Goal: Task Accomplishment & Management: Manage account settings

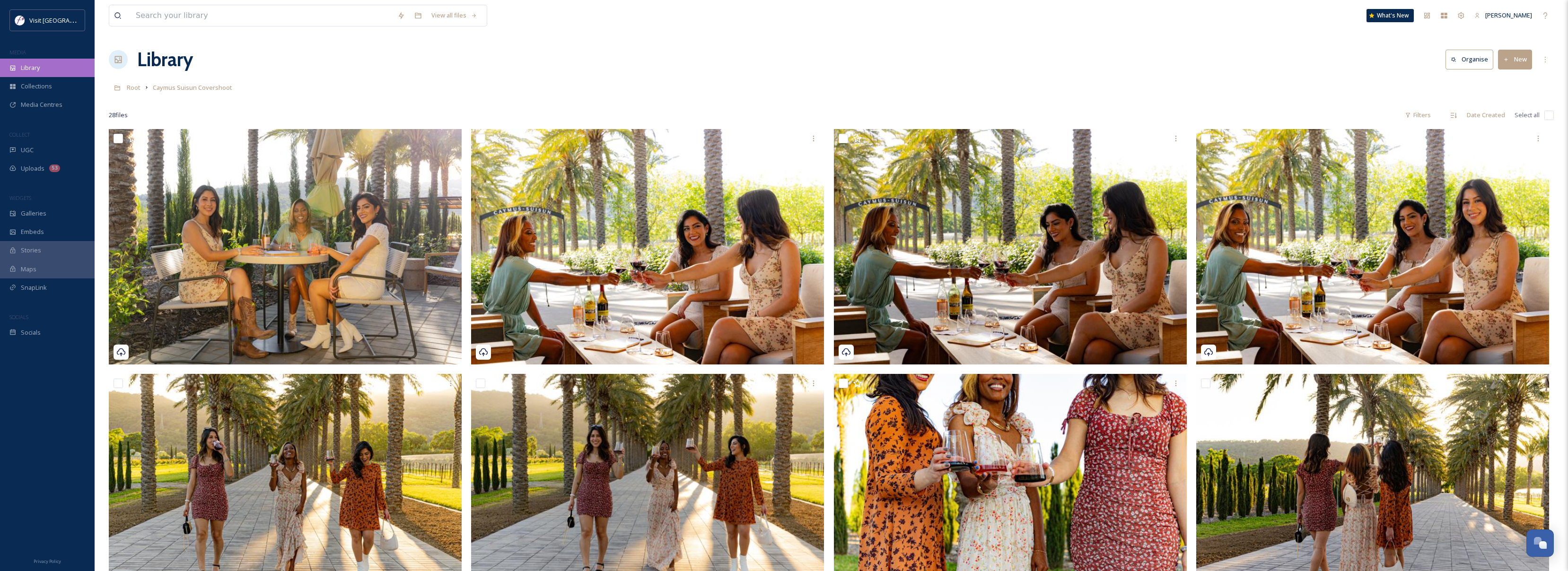
click at [33, 68] on span "Library" at bounding box center [30, 68] width 19 height 9
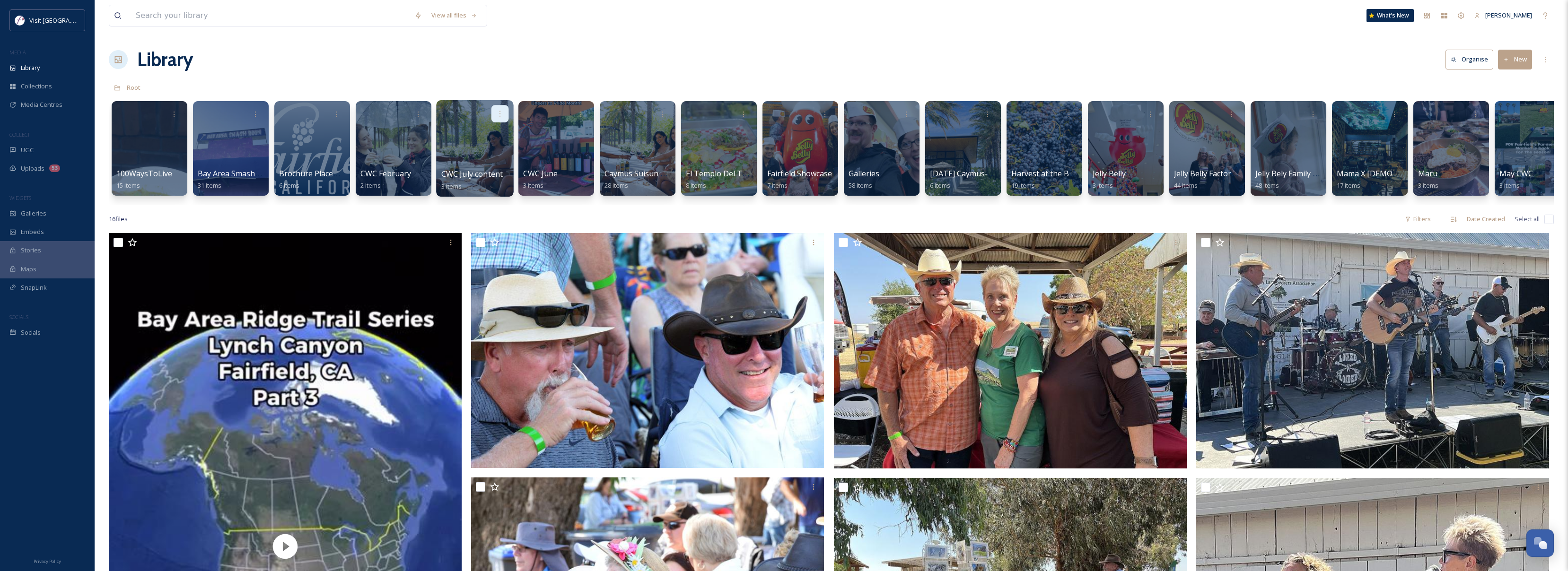
click at [499, 114] on icon at bounding box center [500, 113] width 8 height 8
click at [473, 137] on span "Edit / Share" at bounding box center [477, 134] width 33 height 9
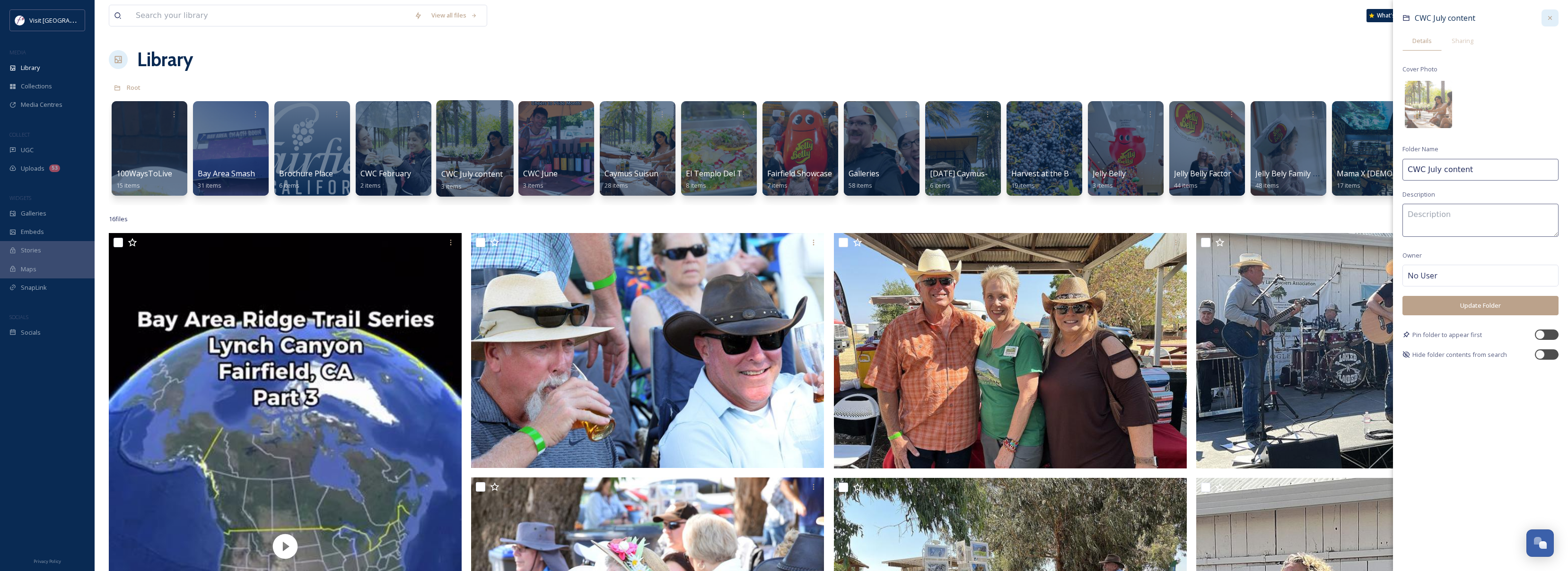
click at [1548, 19] on icon at bounding box center [1550, 18] width 3 height 3
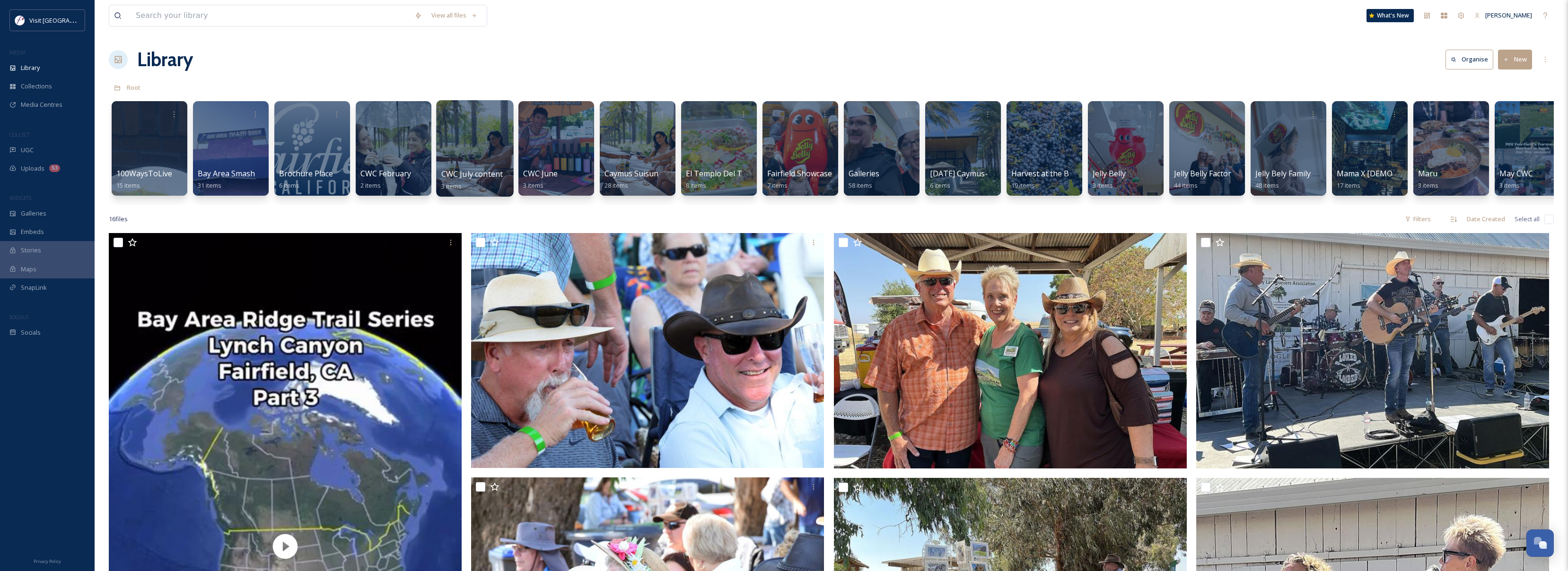
click at [477, 147] on div at bounding box center [475, 149] width 77 height 96
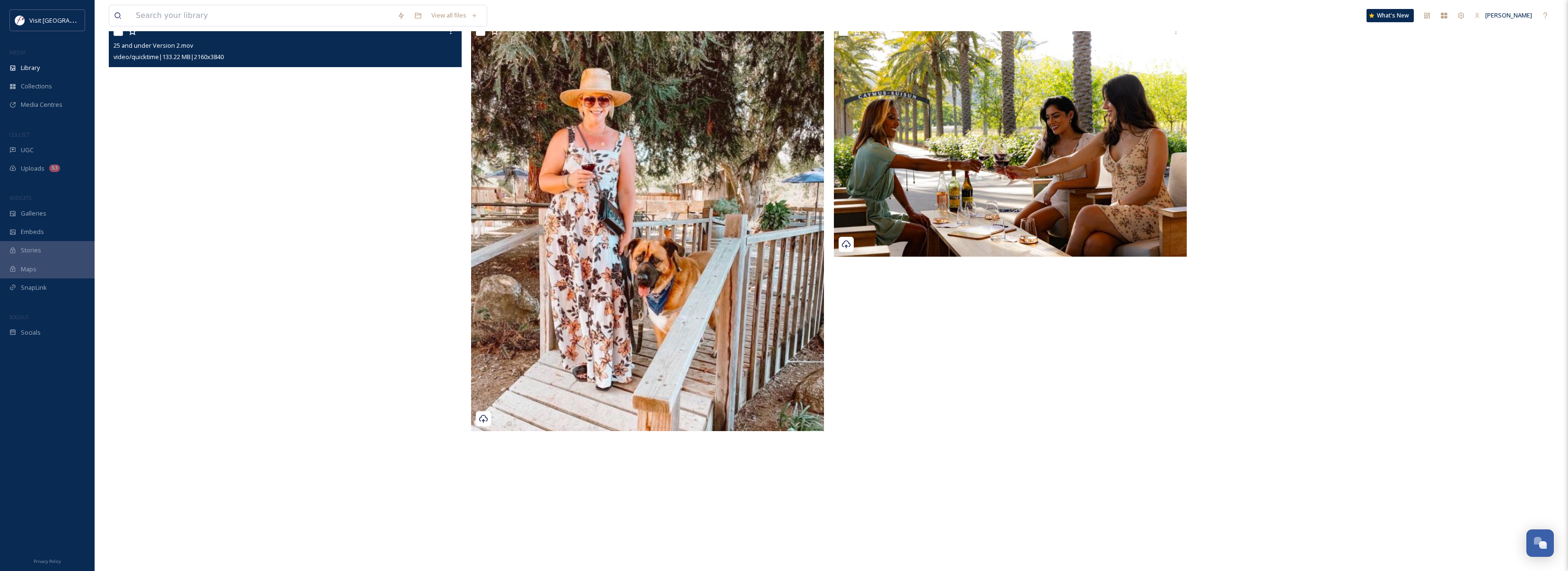
scroll to position [47, 0]
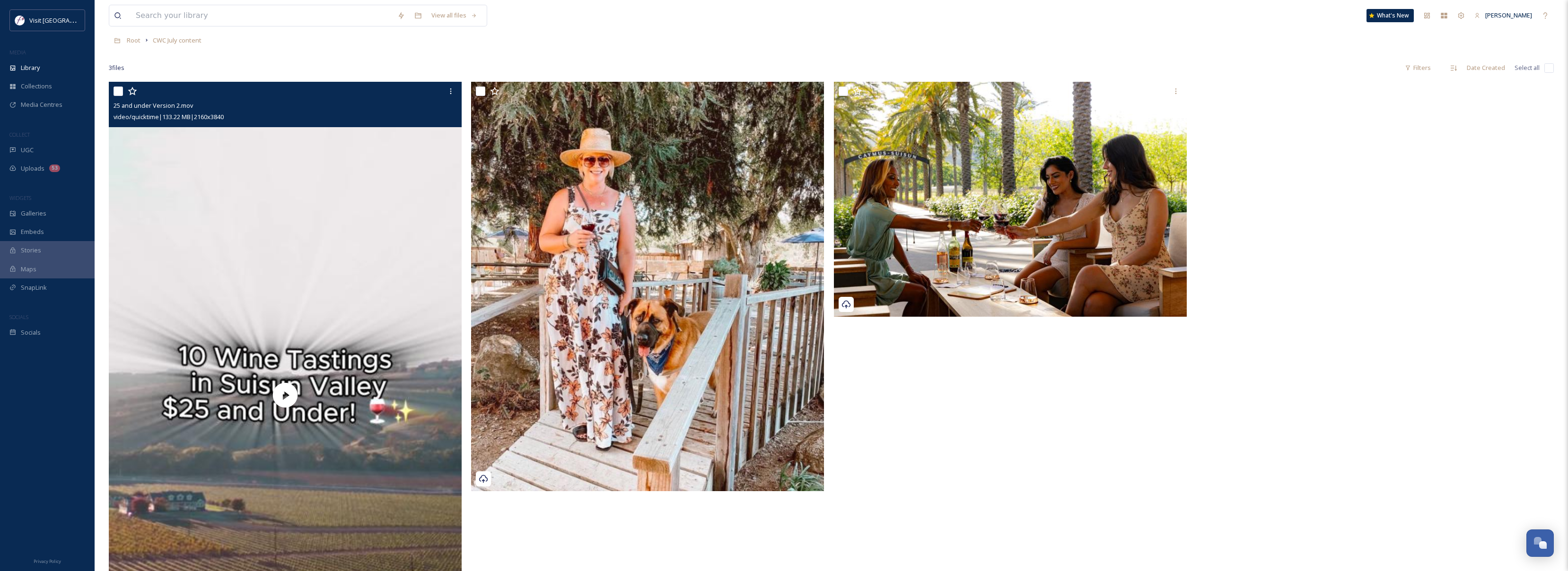
click at [122, 90] on input "checkbox" at bounding box center [118, 91] width 9 height 9
checkbox input "true"
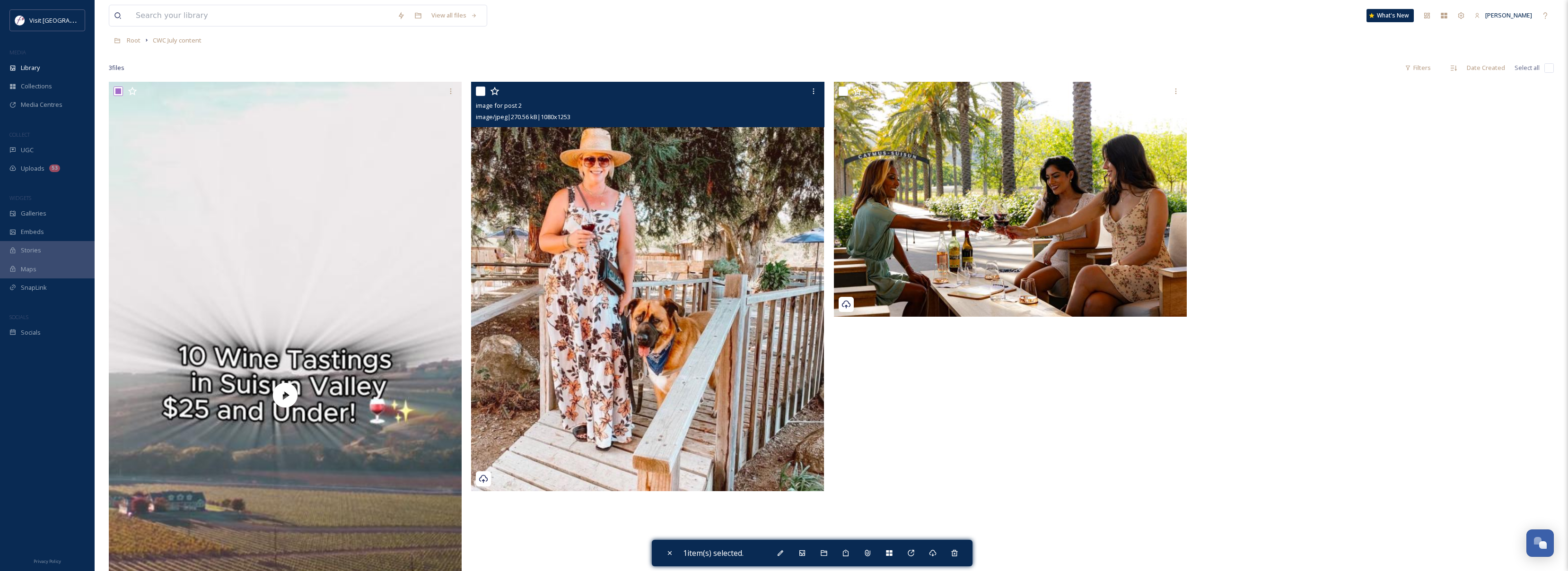
click at [483, 92] on input "checkbox" at bounding box center [480, 91] width 9 height 9
checkbox input "true"
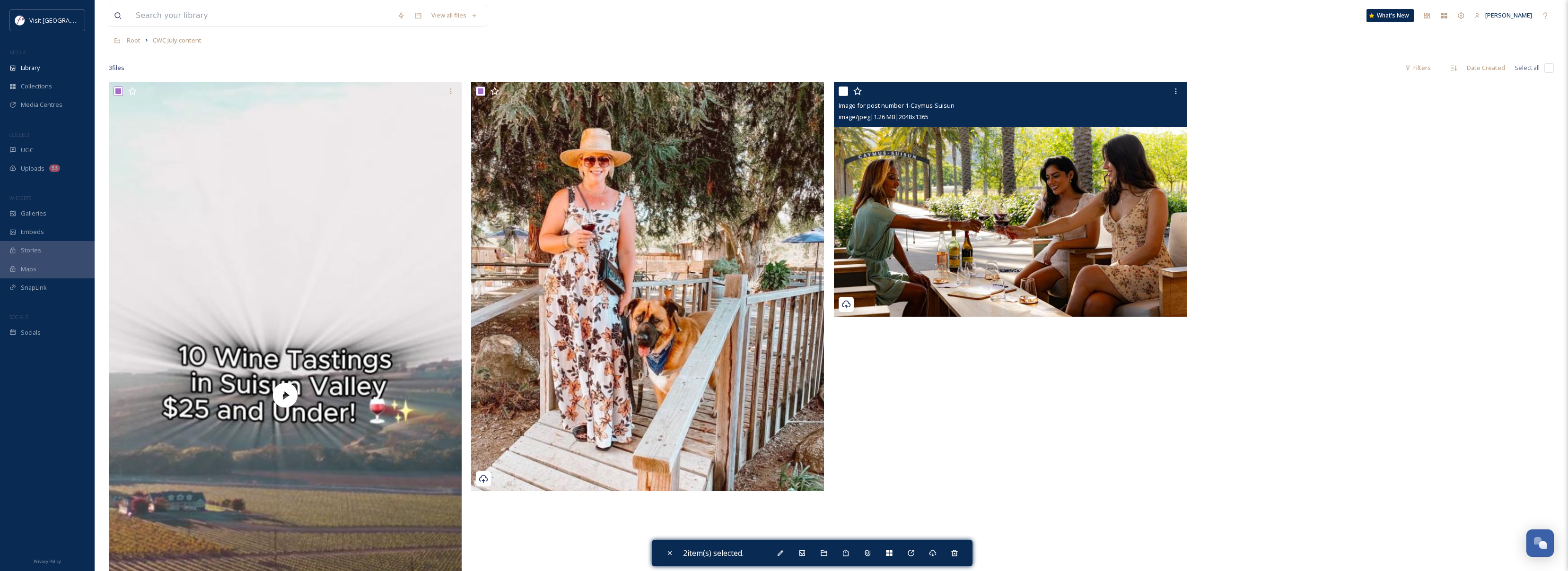
click at [843, 94] on input "checkbox" at bounding box center [843, 91] width 9 height 9
checkbox input "true"
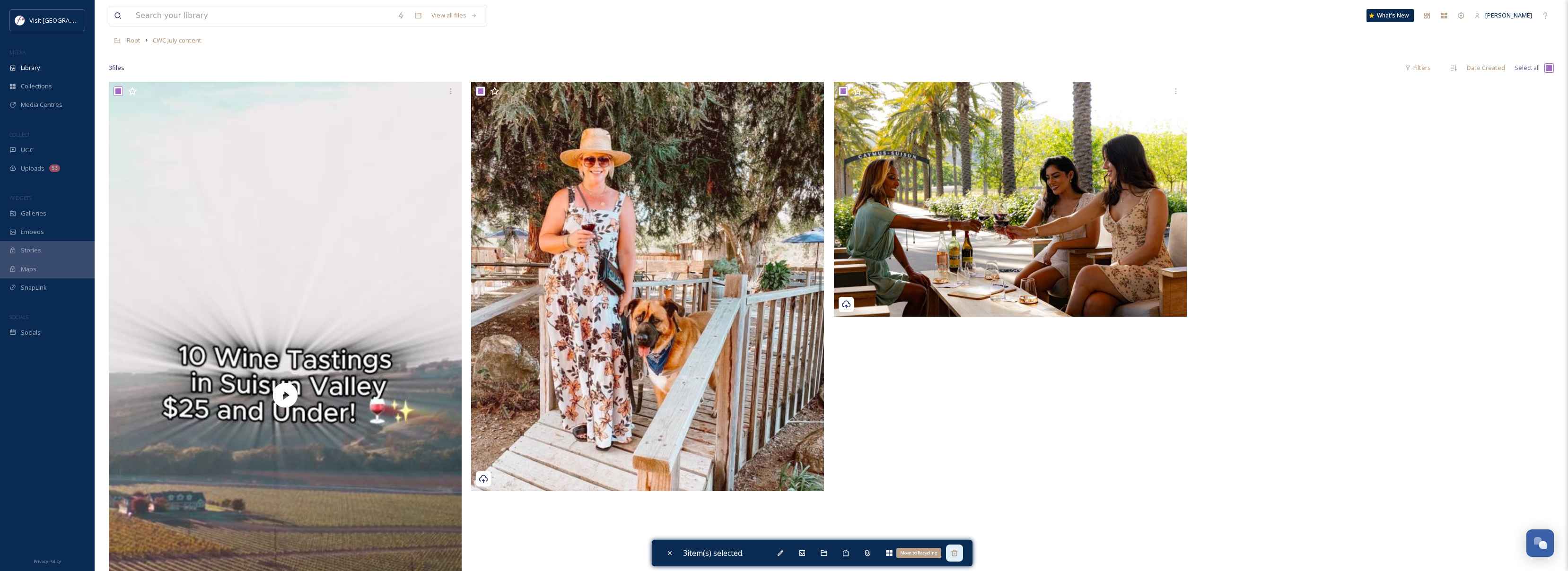
click at [958, 556] on icon at bounding box center [954, 553] width 8 height 8
checkbox input "false"
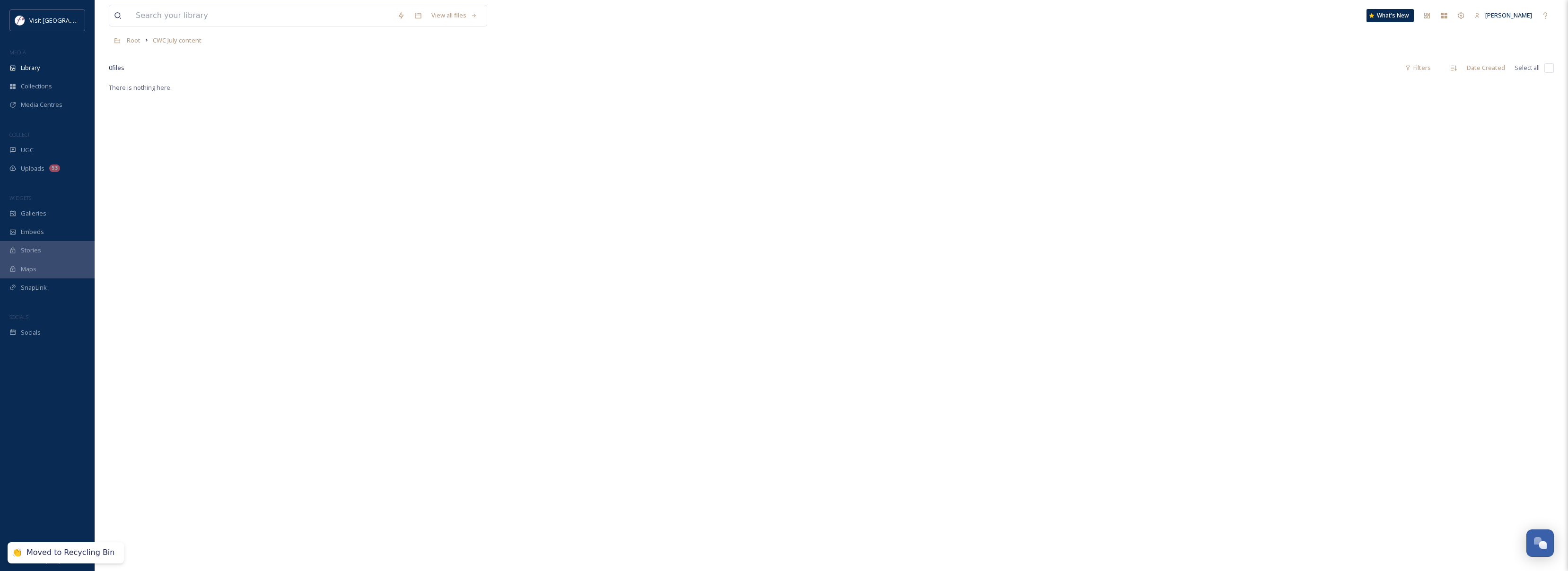
click at [507, 386] on div "There is nothing here." at bounding box center [831, 367] width 1445 height 571
click at [54, 91] on div "Collections" at bounding box center [47, 86] width 94 height 18
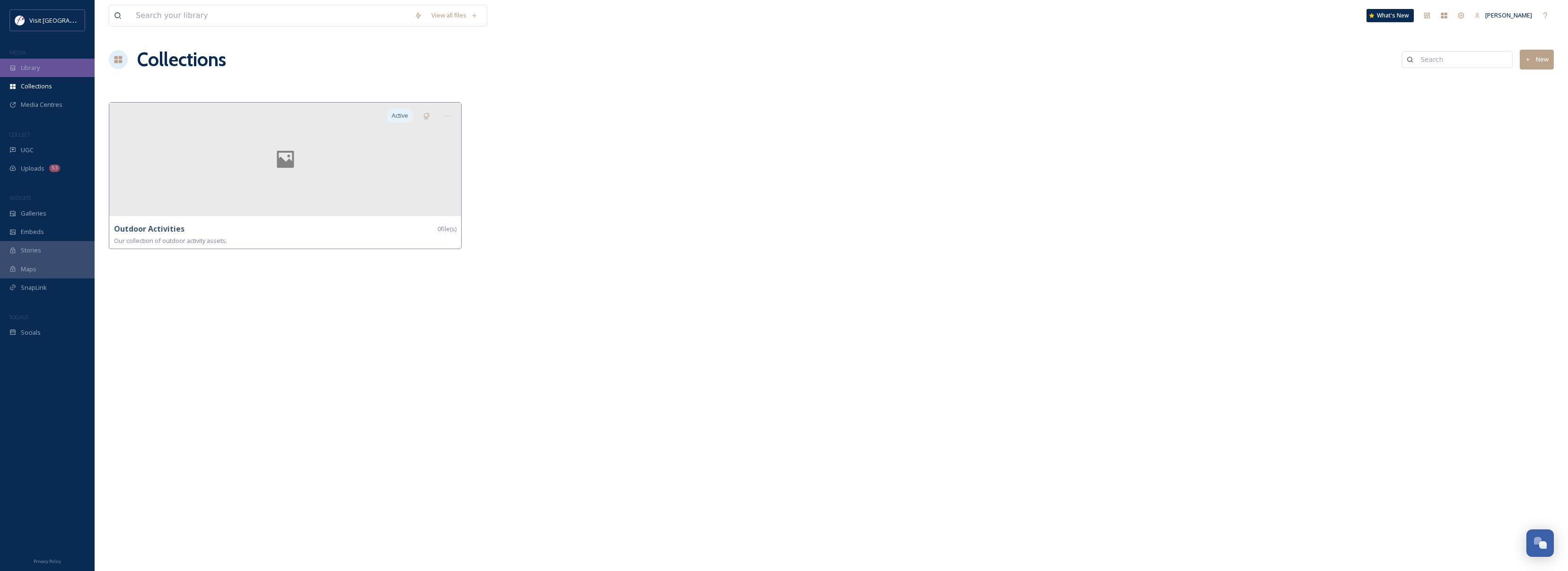
click at [49, 69] on div "Library" at bounding box center [47, 67] width 94 height 18
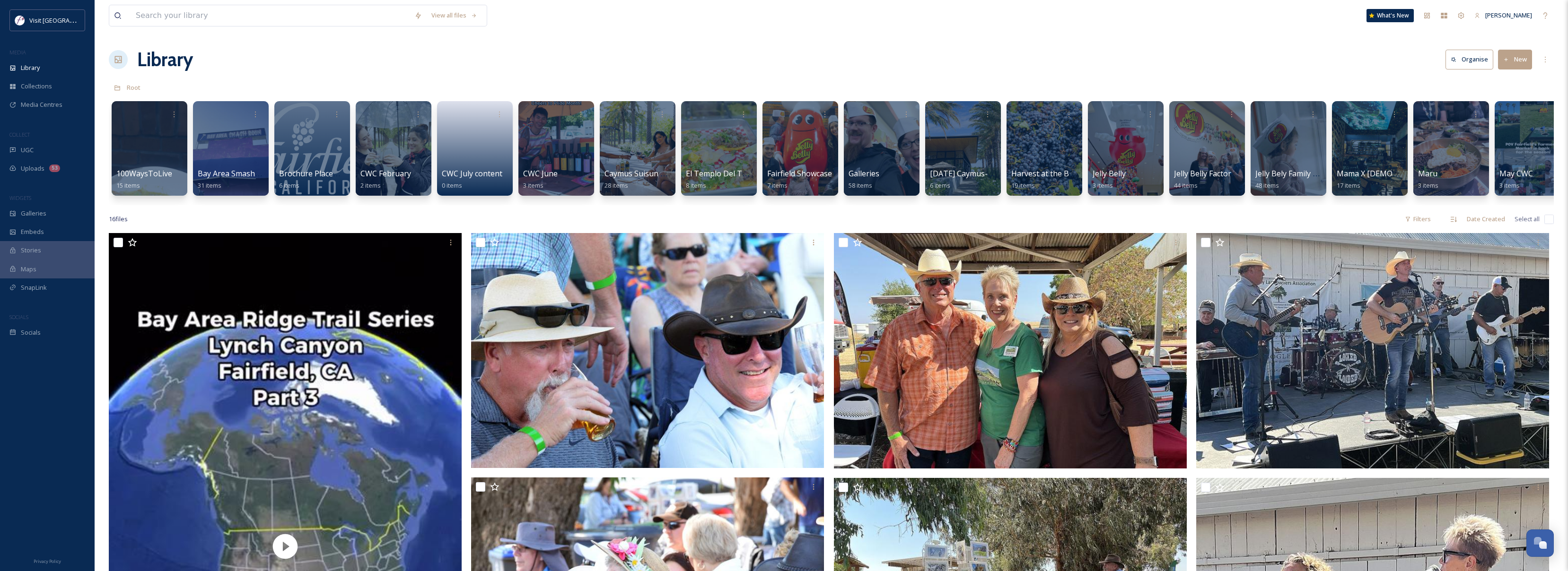
click at [1510, 62] on button "New" at bounding box center [1515, 59] width 34 height 20
click at [1507, 81] on span "File Upload" at bounding box center [1510, 82] width 31 height 9
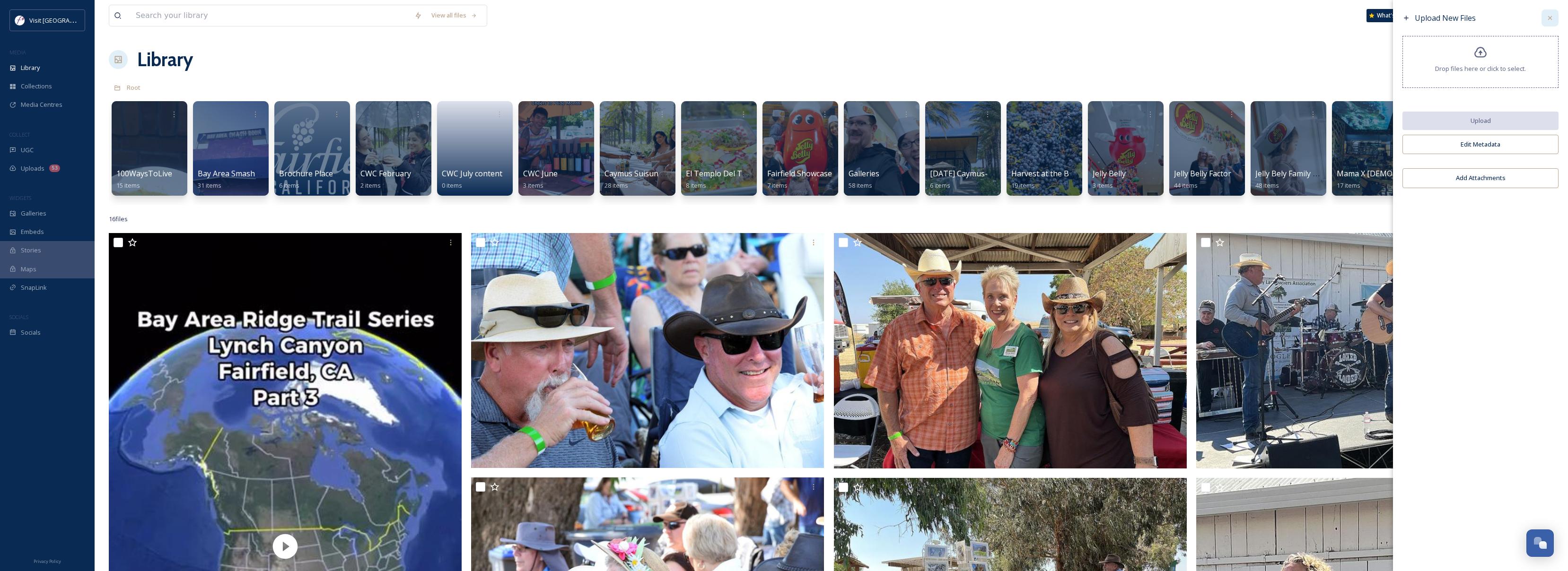
click at [1550, 20] on icon at bounding box center [1550, 18] width 8 height 8
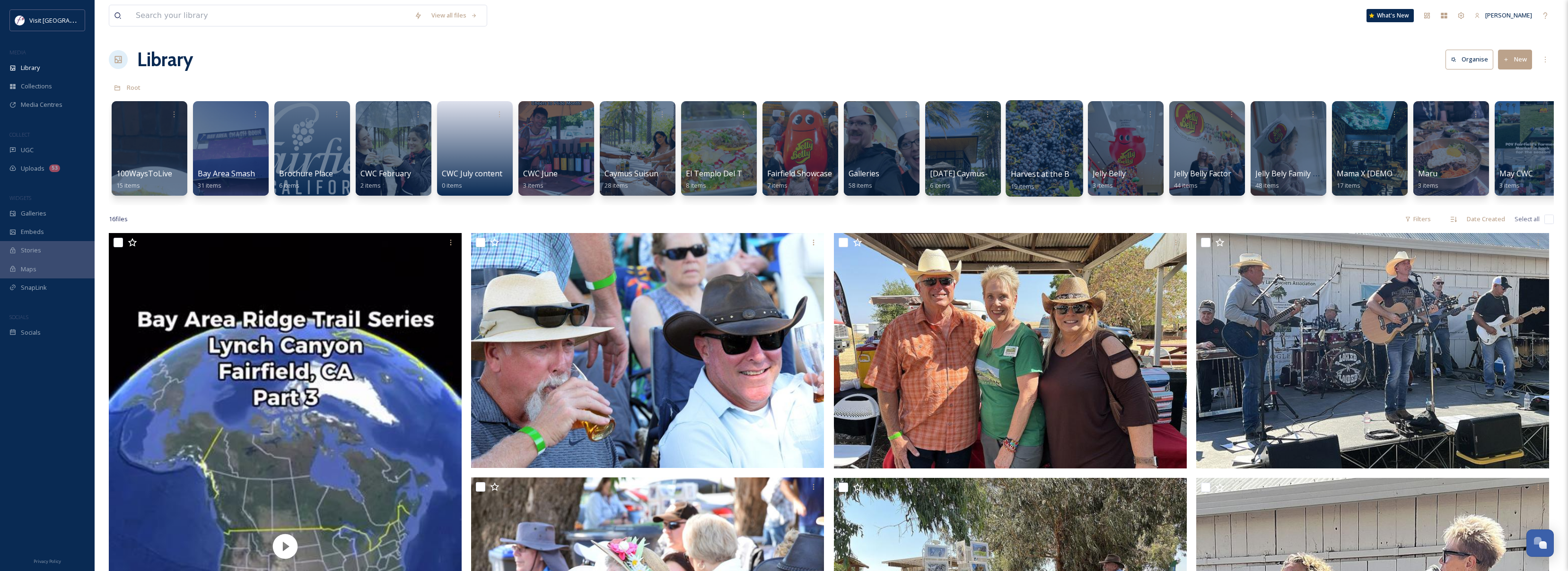
click at [1035, 156] on div at bounding box center [1044, 149] width 77 height 96
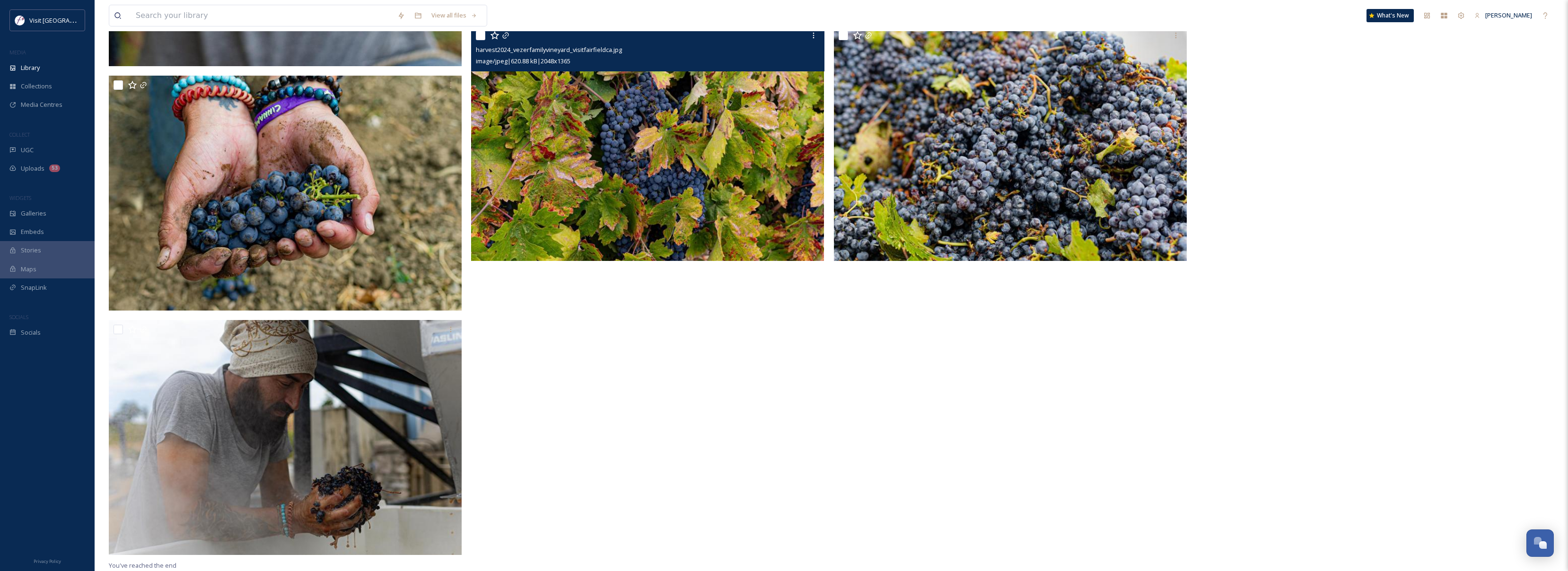
scroll to position [1375, 0]
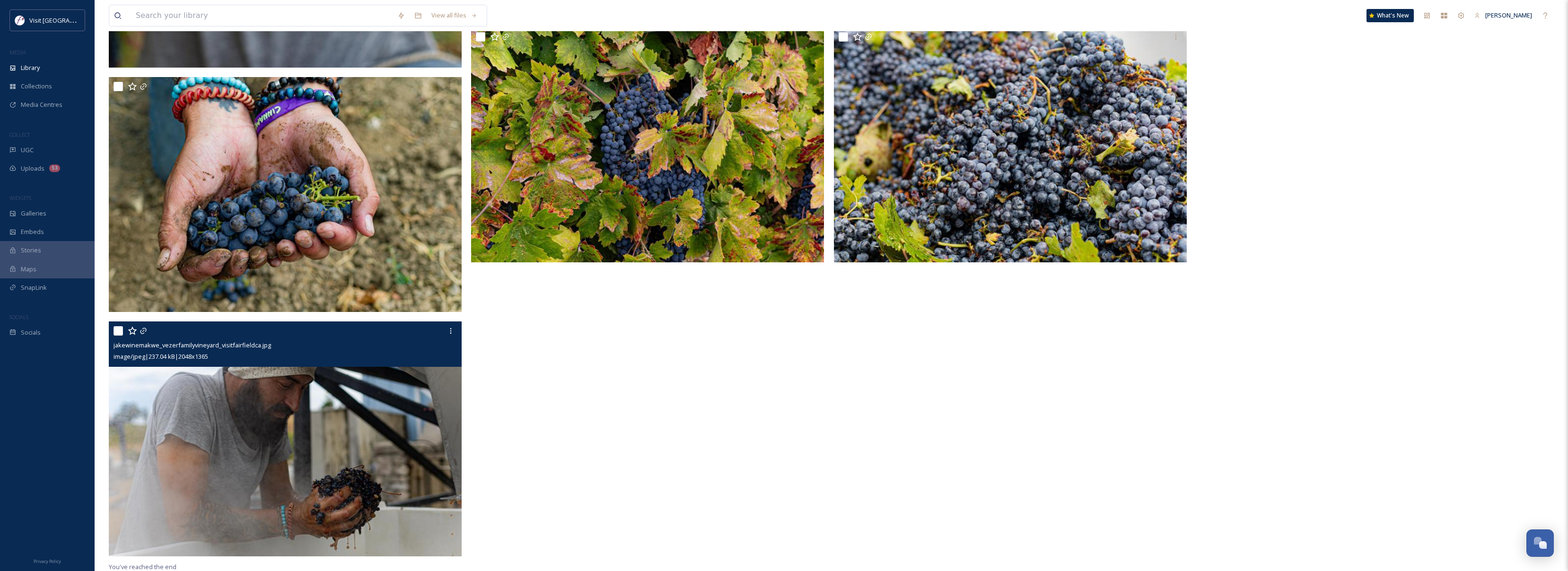
click at [290, 455] on img at bounding box center [285, 440] width 353 height 235
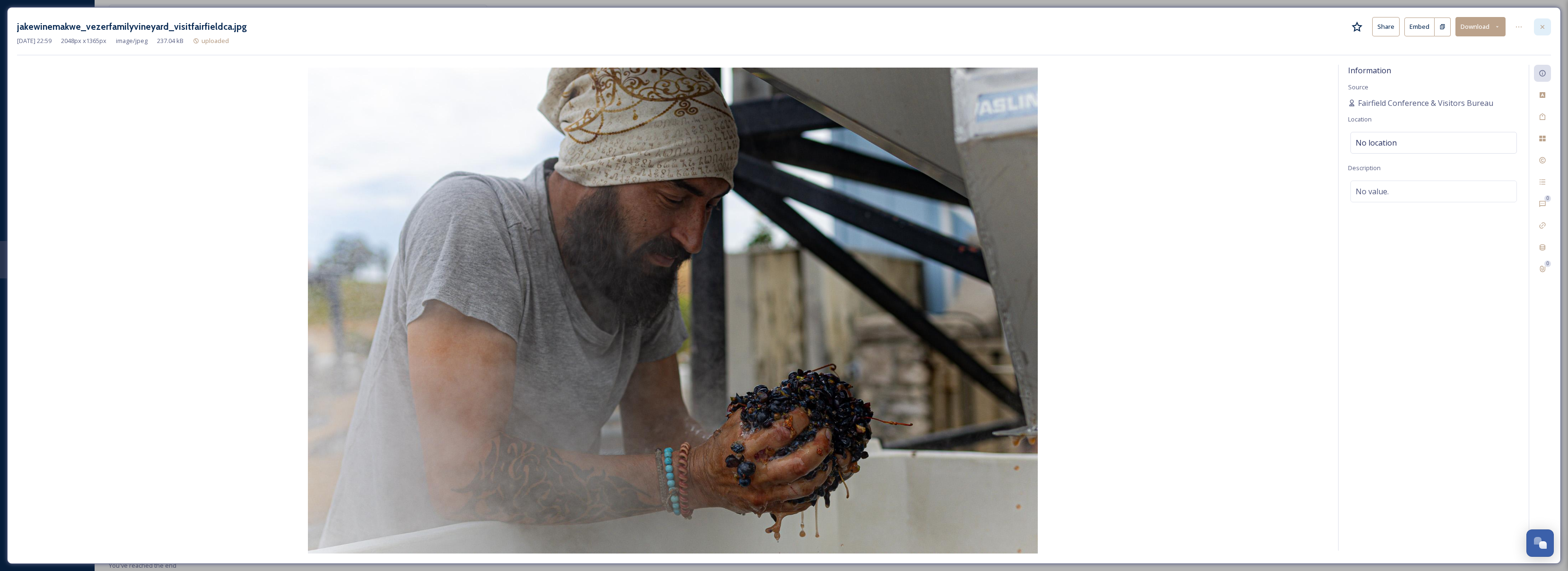
click at [1544, 21] on div at bounding box center [1542, 27] width 17 height 17
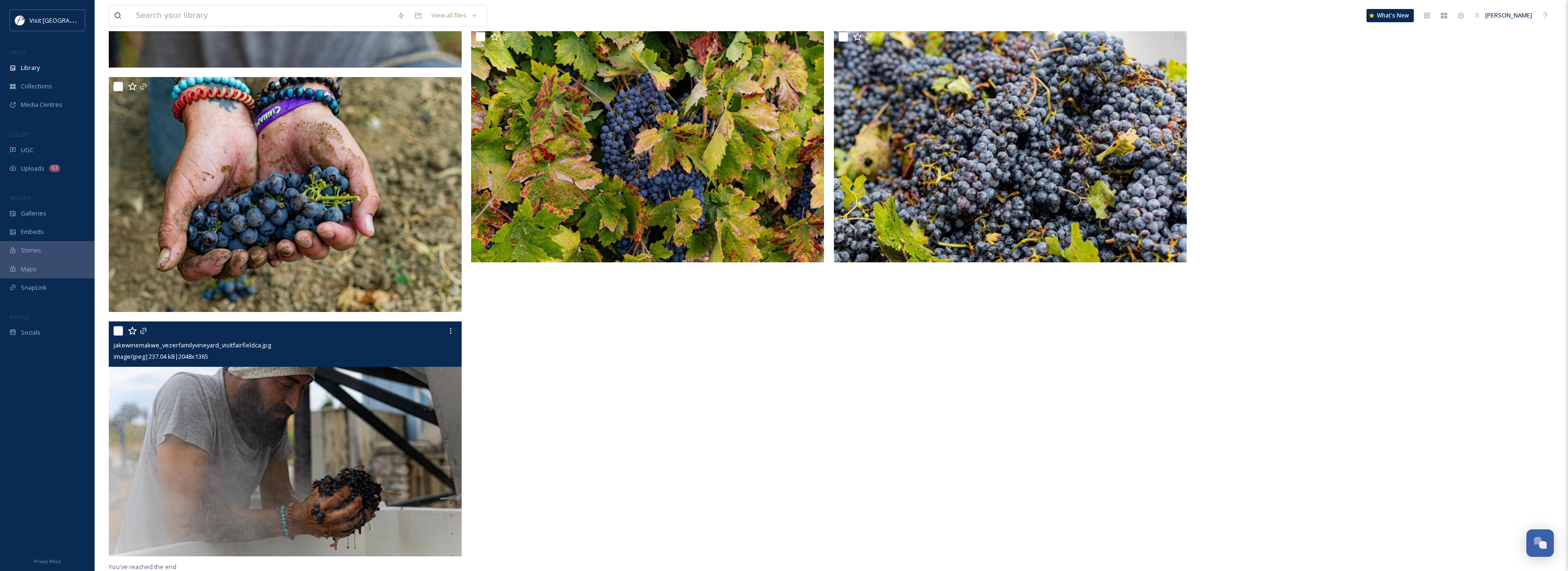
click at [118, 332] on input "checkbox" at bounding box center [118, 331] width 9 height 9
checkbox input "true"
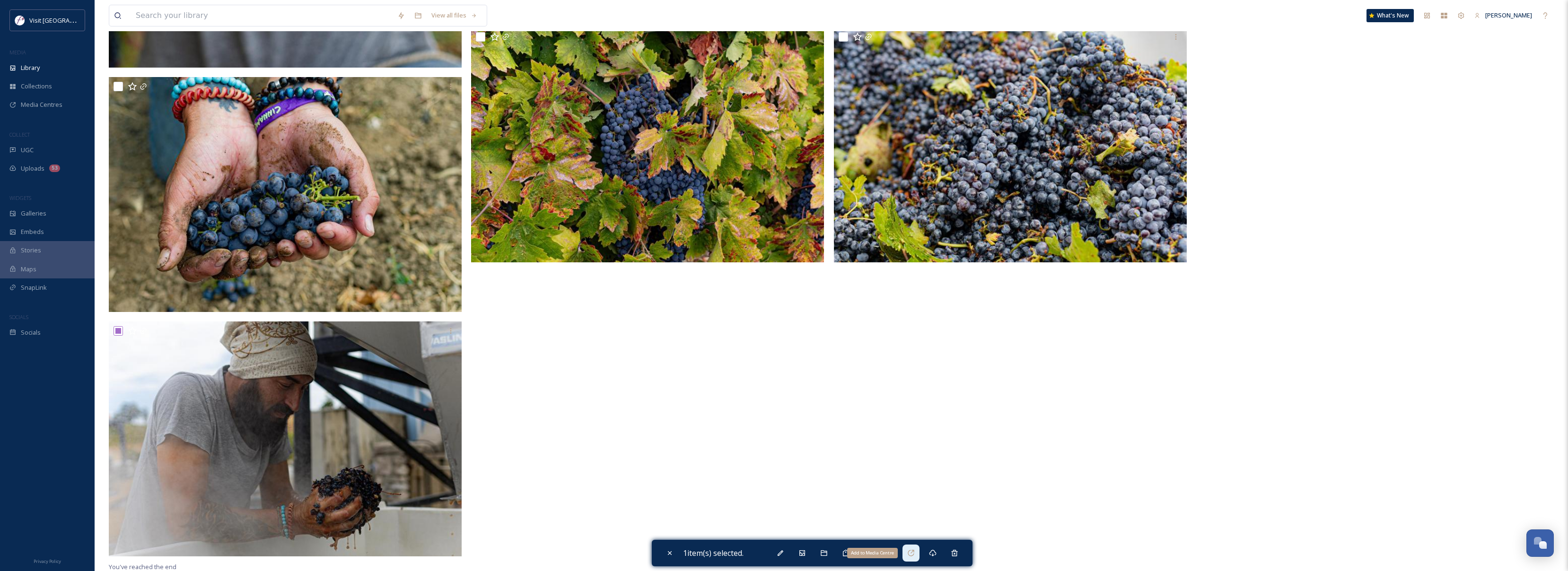
click at [919, 556] on div "Add to Media Centre" at bounding box center [911, 554] width 17 height 17
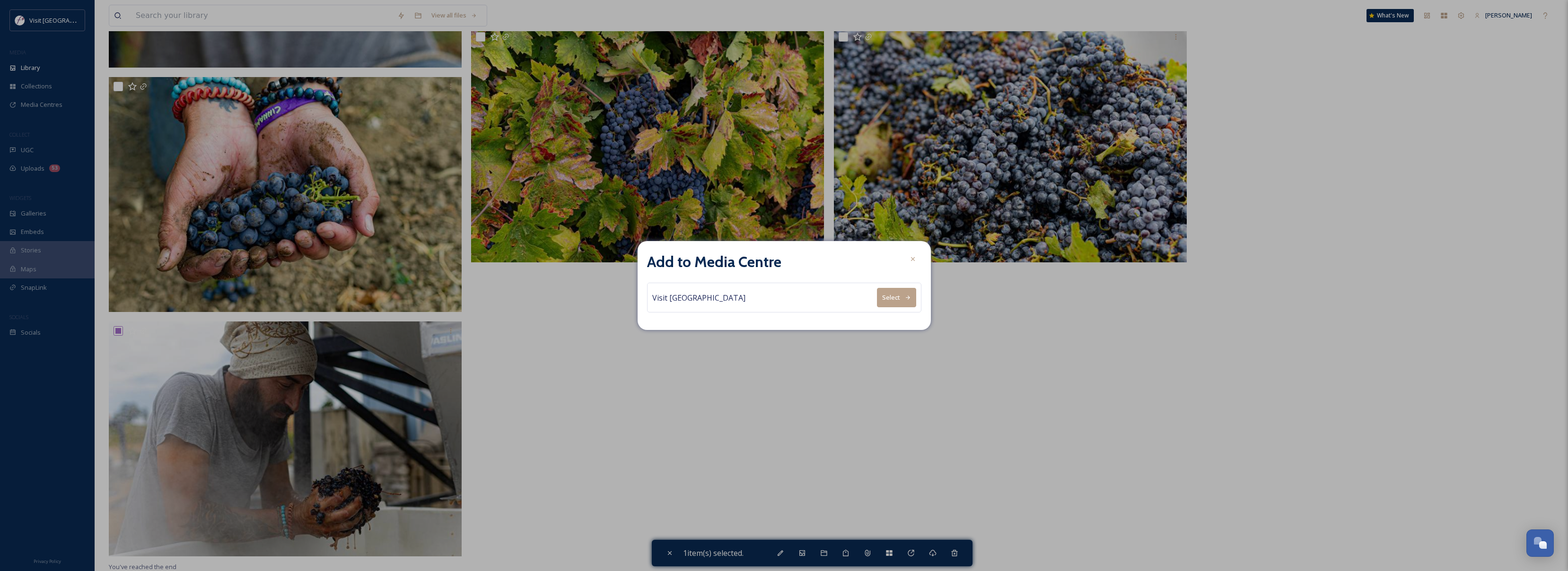
click at [824, 307] on div "Visit Fairfield Media Centre Select" at bounding box center [783, 297] width 274 height 30
click at [824, 301] on div "Visit Fairfield Media Centre Select" at bounding box center [783, 297] width 274 height 30
click at [900, 302] on button "Select" at bounding box center [896, 297] width 40 height 20
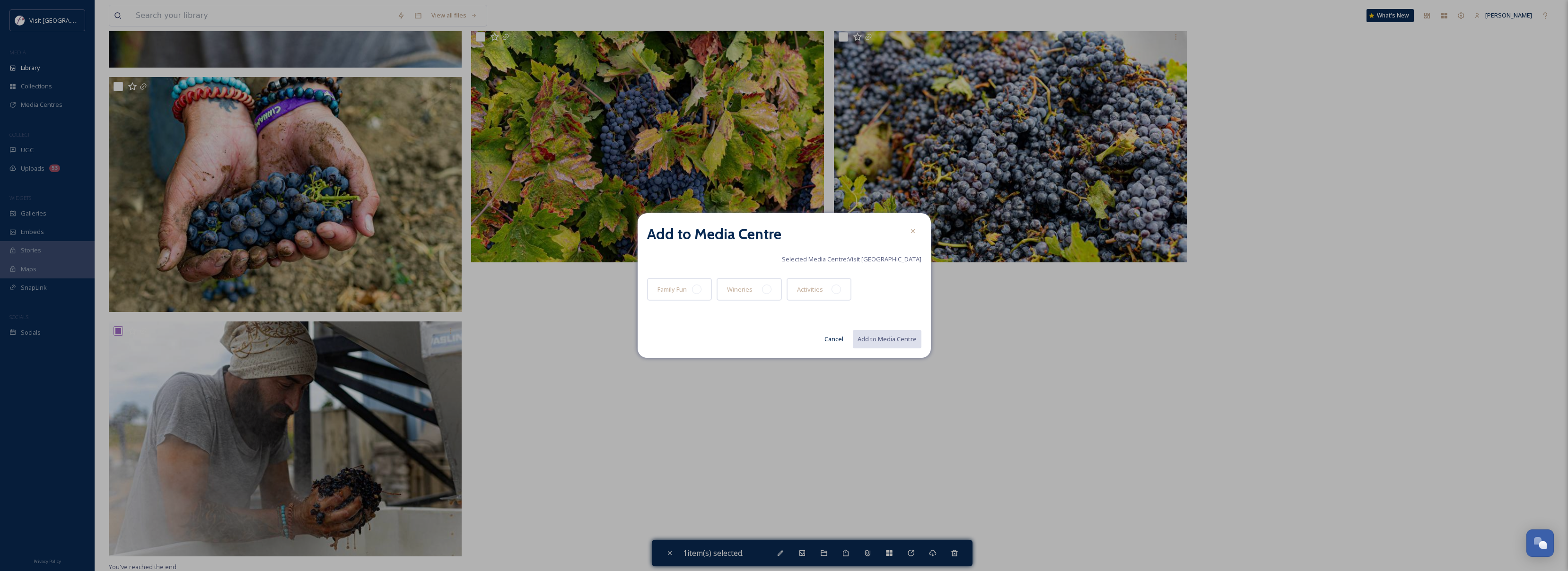
click at [809, 319] on div "Add to Media Centre Selected Media Centre: Visit Fairfield Media Centre Family …" at bounding box center [783, 285] width 293 height 145
click at [900, 289] on div at bounding box center [889, 292] width 65 height 27
click at [887, 295] on div at bounding box center [889, 292] width 65 height 27
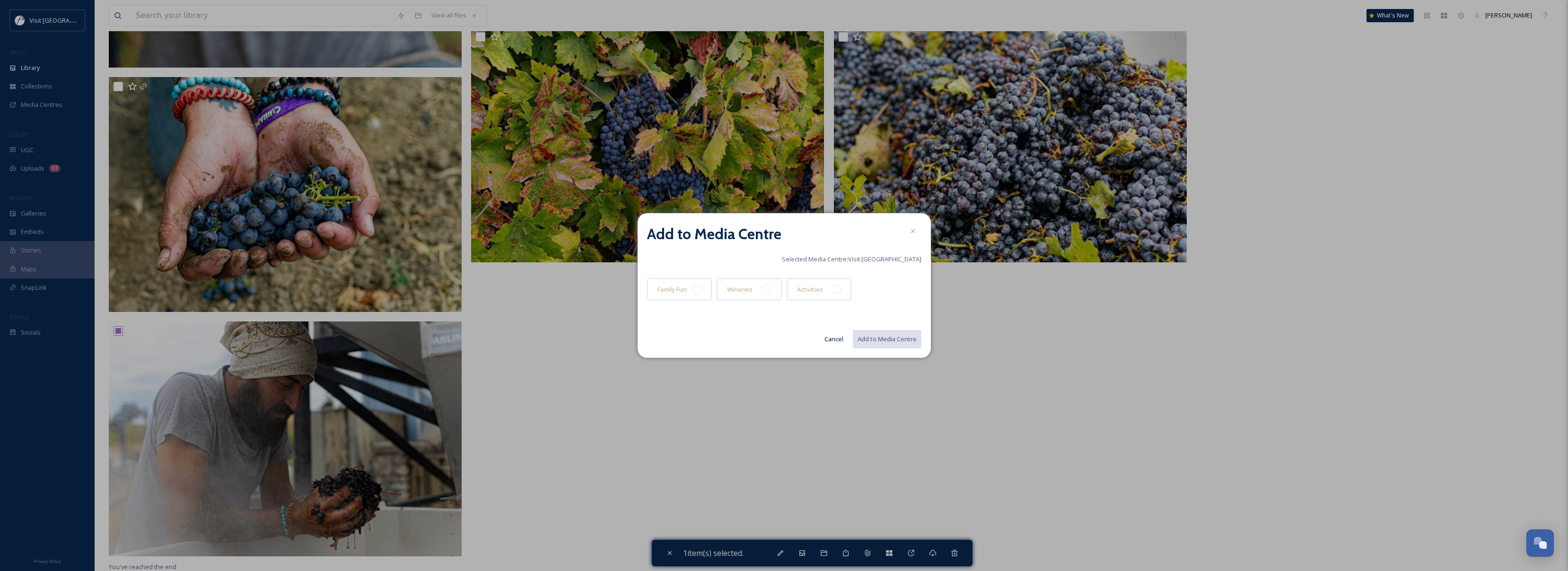
click at [833, 341] on button "Cancel" at bounding box center [834, 338] width 28 height 18
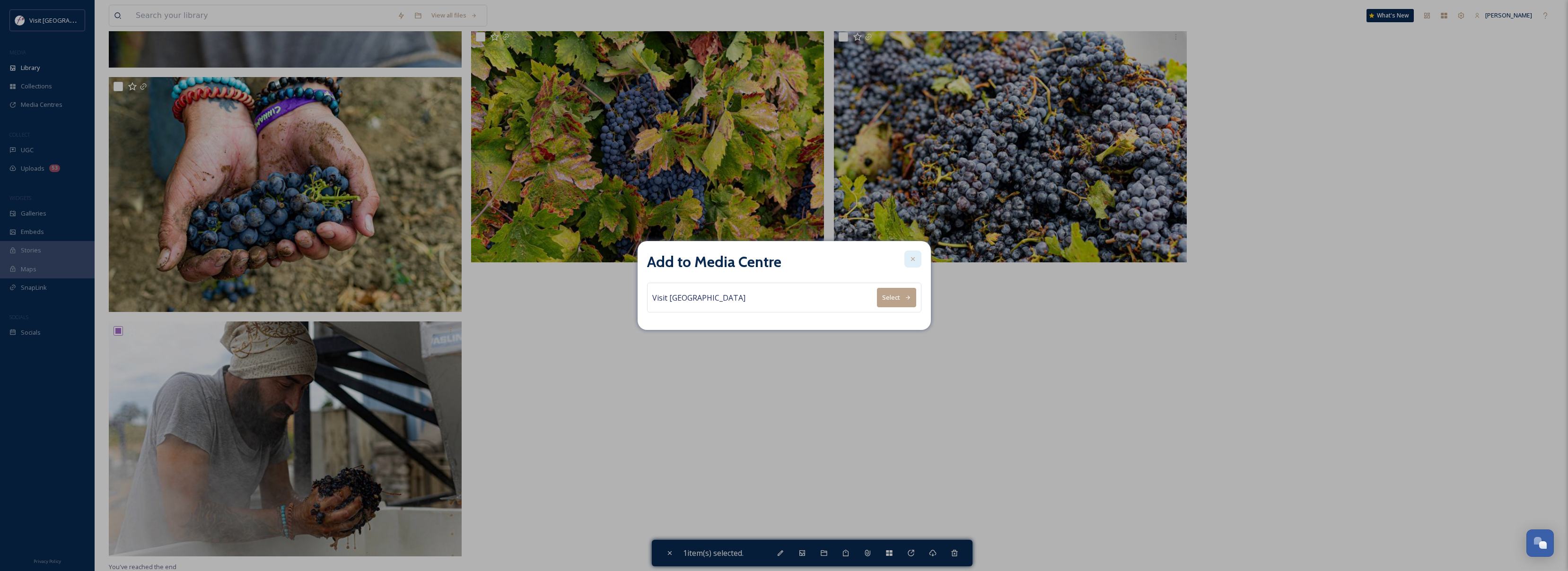
click at [911, 256] on icon at bounding box center [913, 258] width 8 height 8
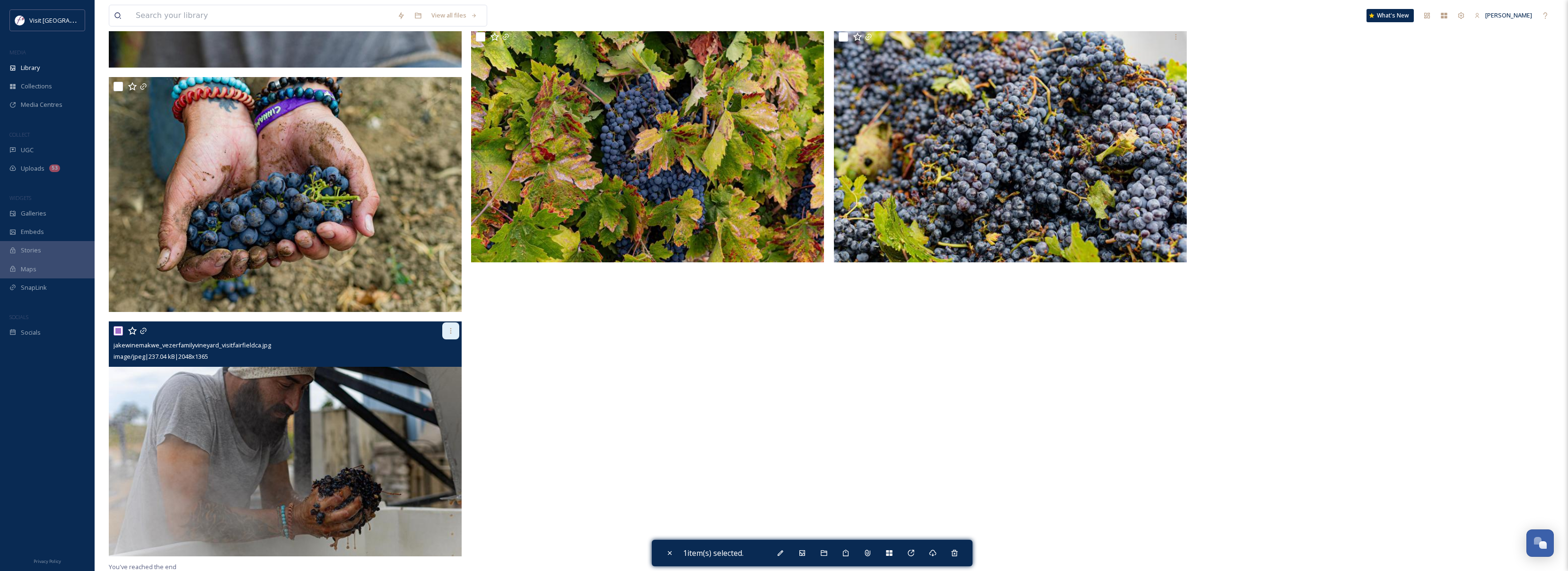
click at [452, 330] on icon at bounding box center [451, 331] width 8 height 8
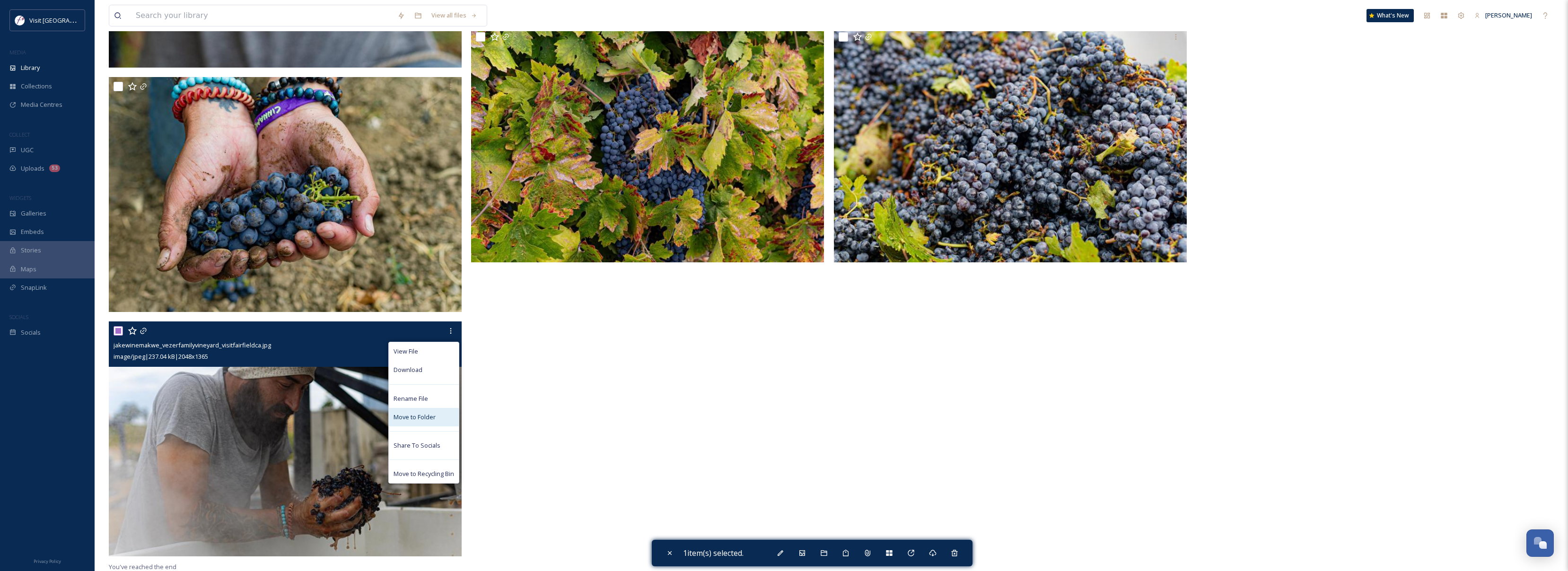
click at [447, 417] on div "Move to Folder" at bounding box center [424, 416] width 70 height 18
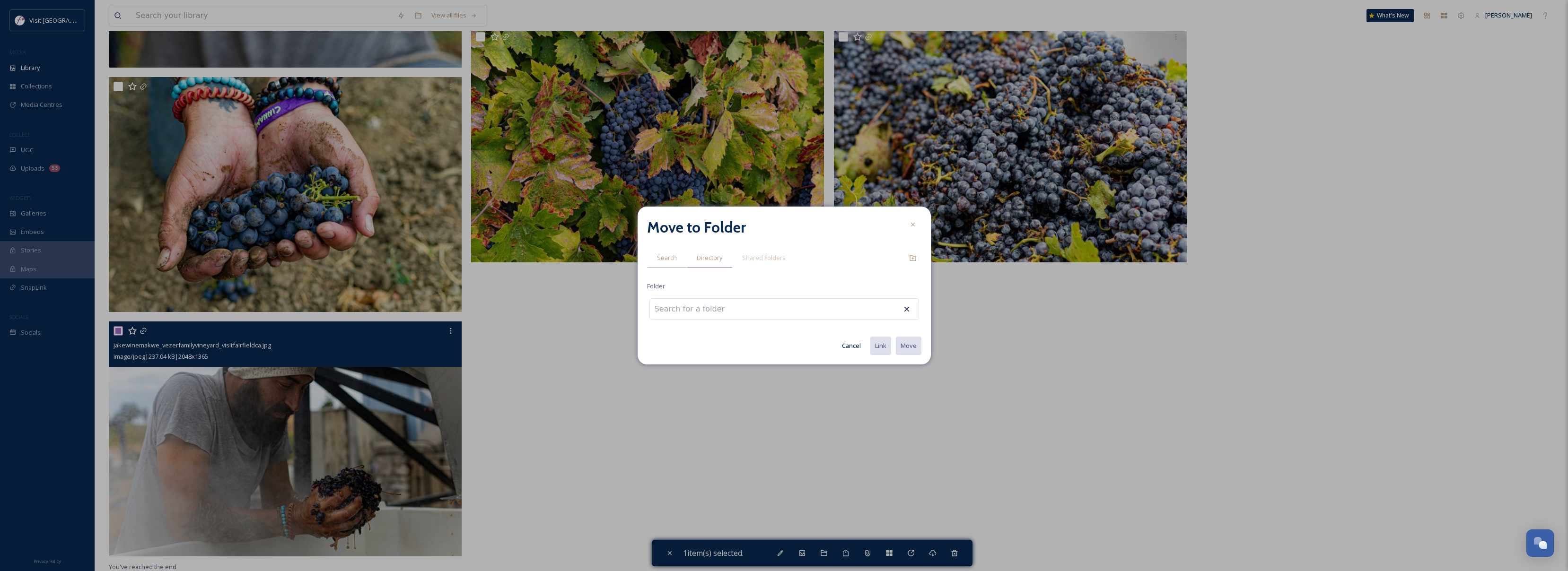
click at [705, 264] on div "Directory" at bounding box center [709, 258] width 46 height 20
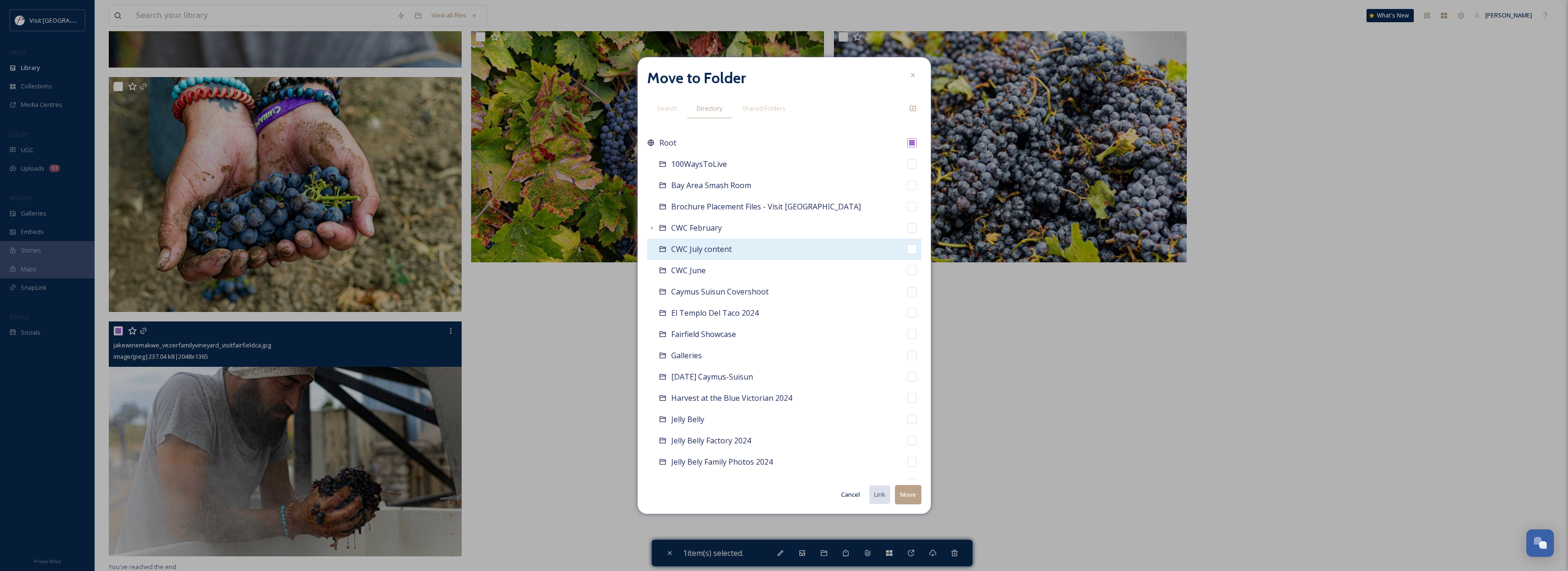
click at [910, 251] on input "checkbox" at bounding box center [911, 249] width 9 height 9
checkbox input "true"
checkbox input "false"
click at [913, 499] on button "Move" at bounding box center [908, 495] width 27 height 20
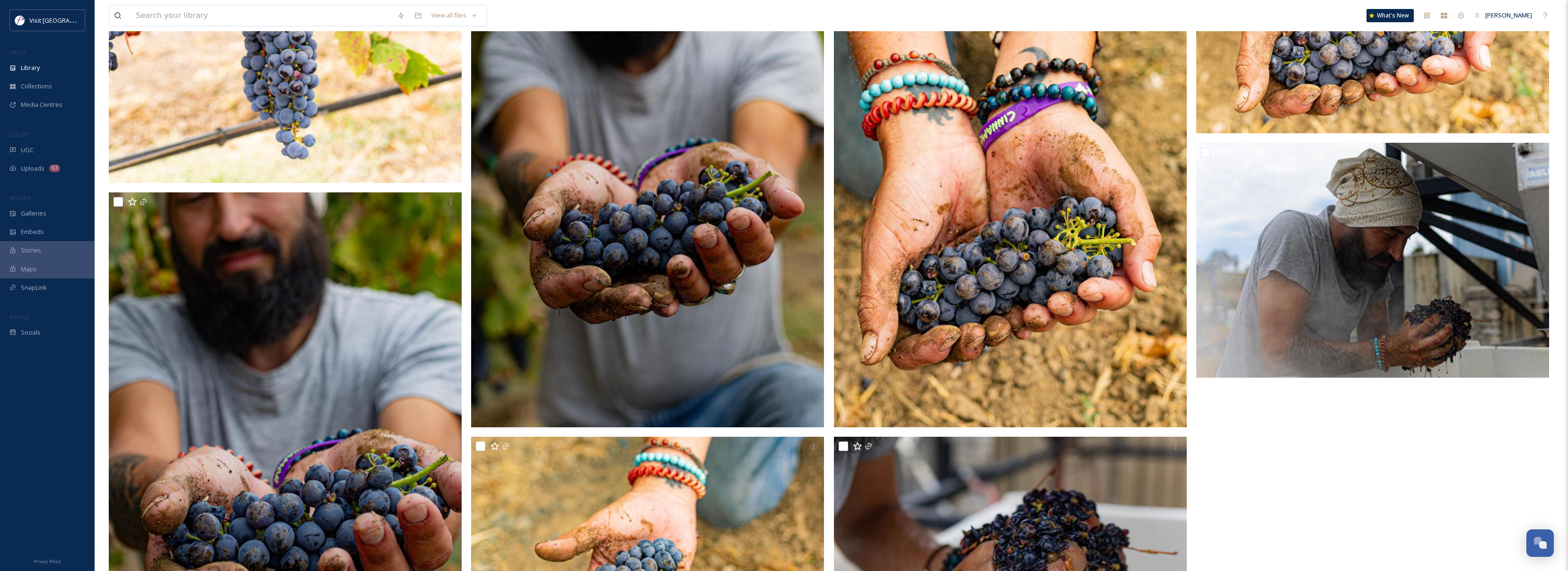
scroll to position [755, 0]
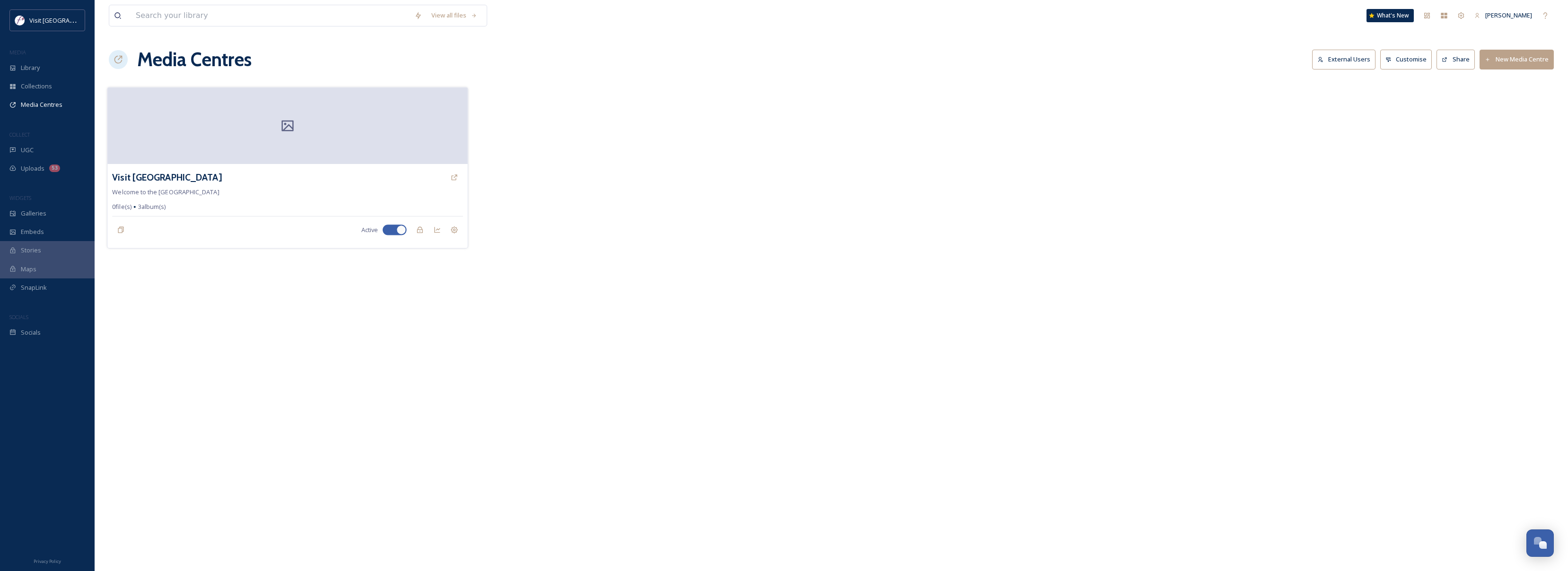
click at [257, 136] on div at bounding box center [288, 125] width 361 height 76
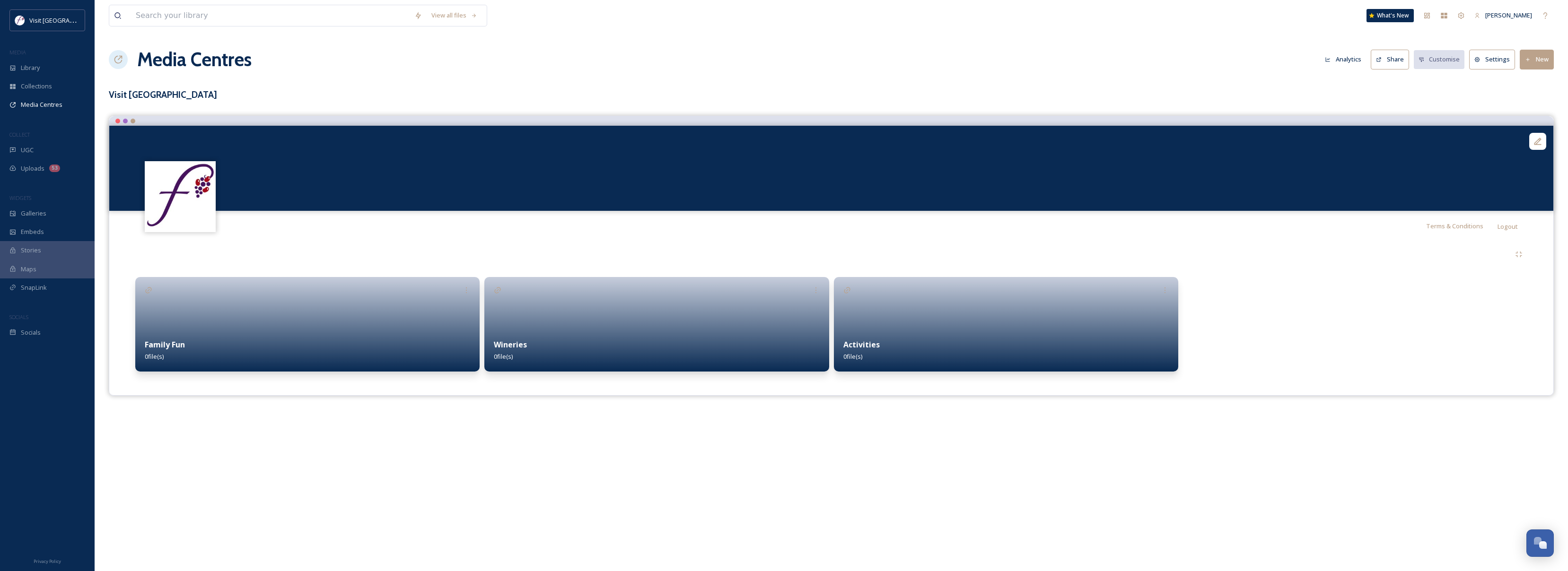
click at [556, 319] on div at bounding box center [656, 325] width 344 height 94
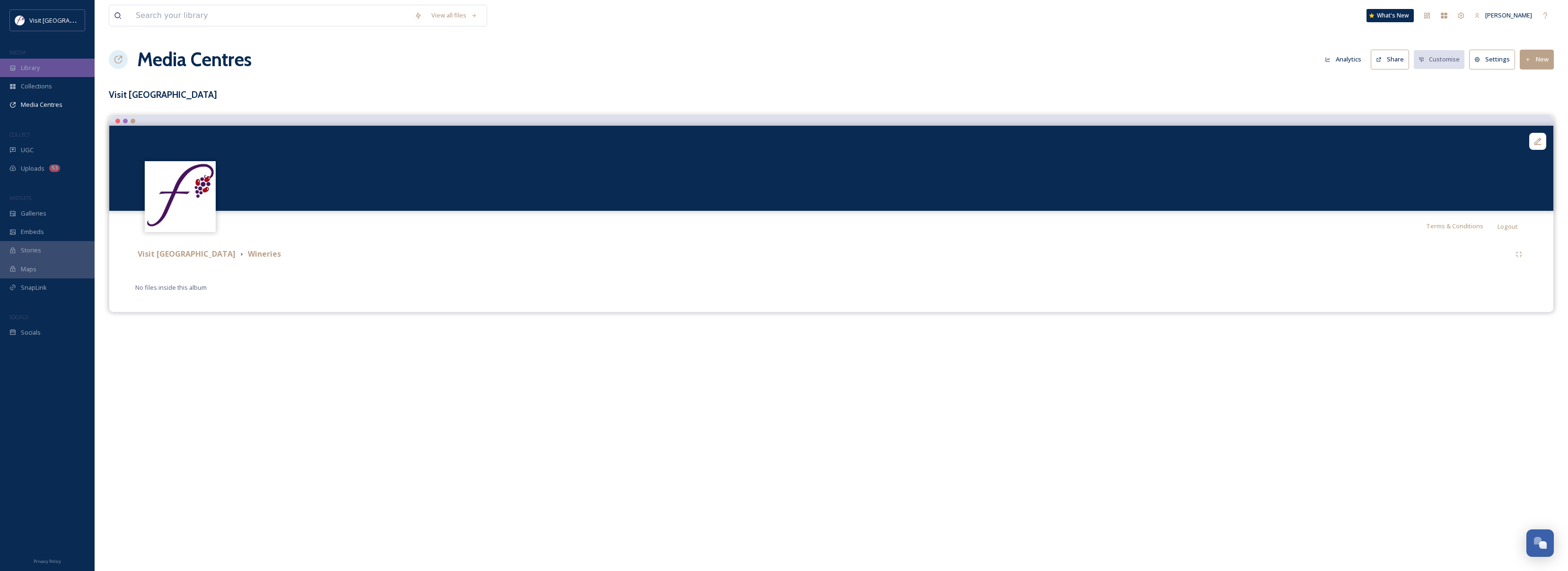
click at [35, 67] on span "Library" at bounding box center [30, 68] width 19 height 9
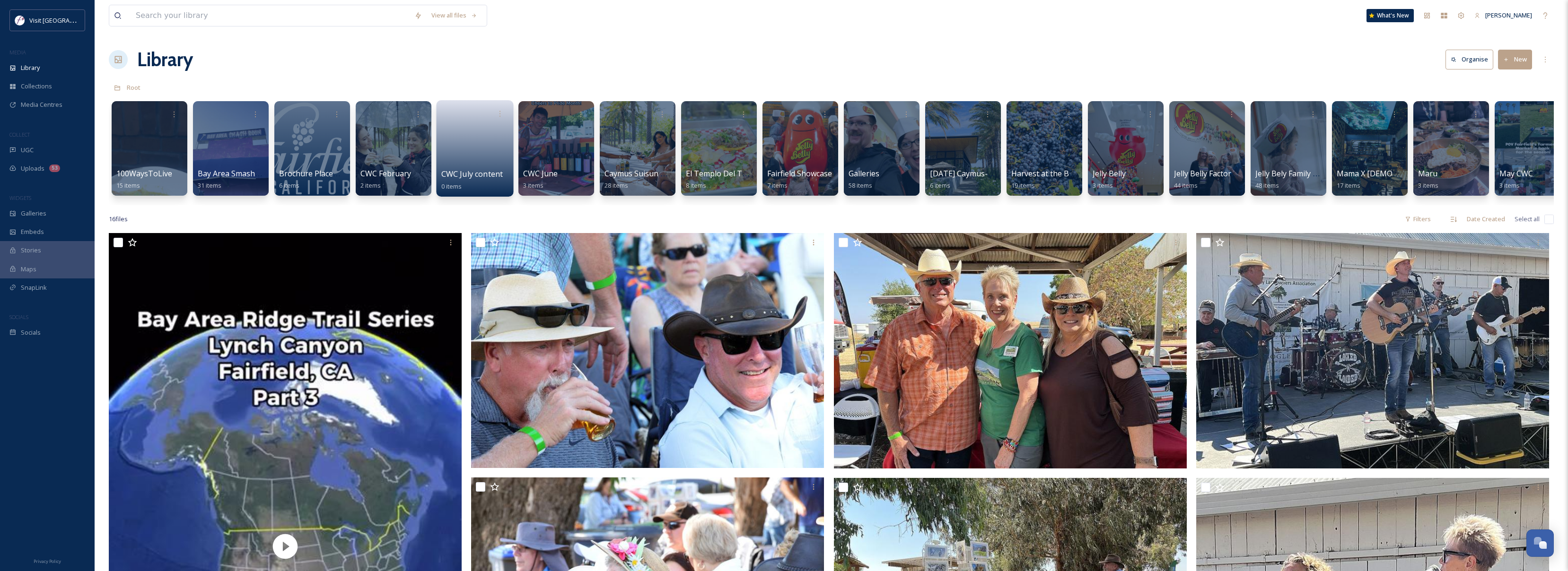
click at [492, 138] on link at bounding box center [475, 145] width 68 height 46
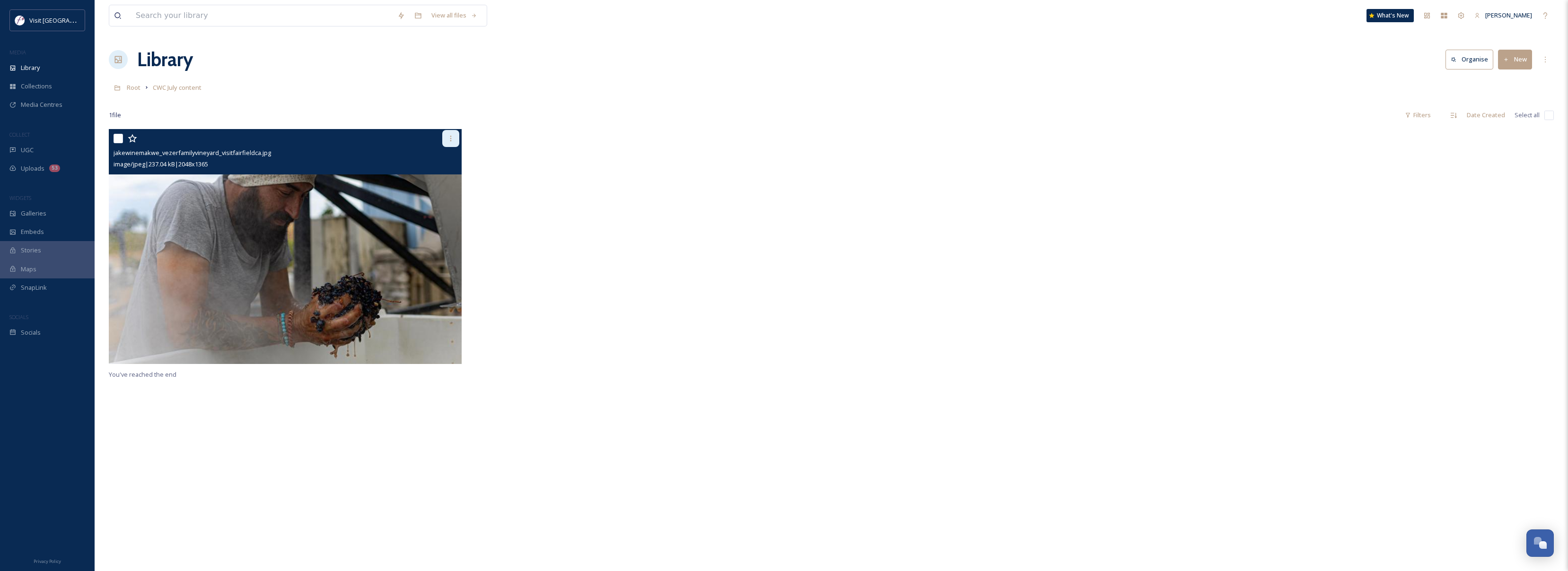
click at [447, 144] on div at bounding box center [451, 138] width 17 height 17
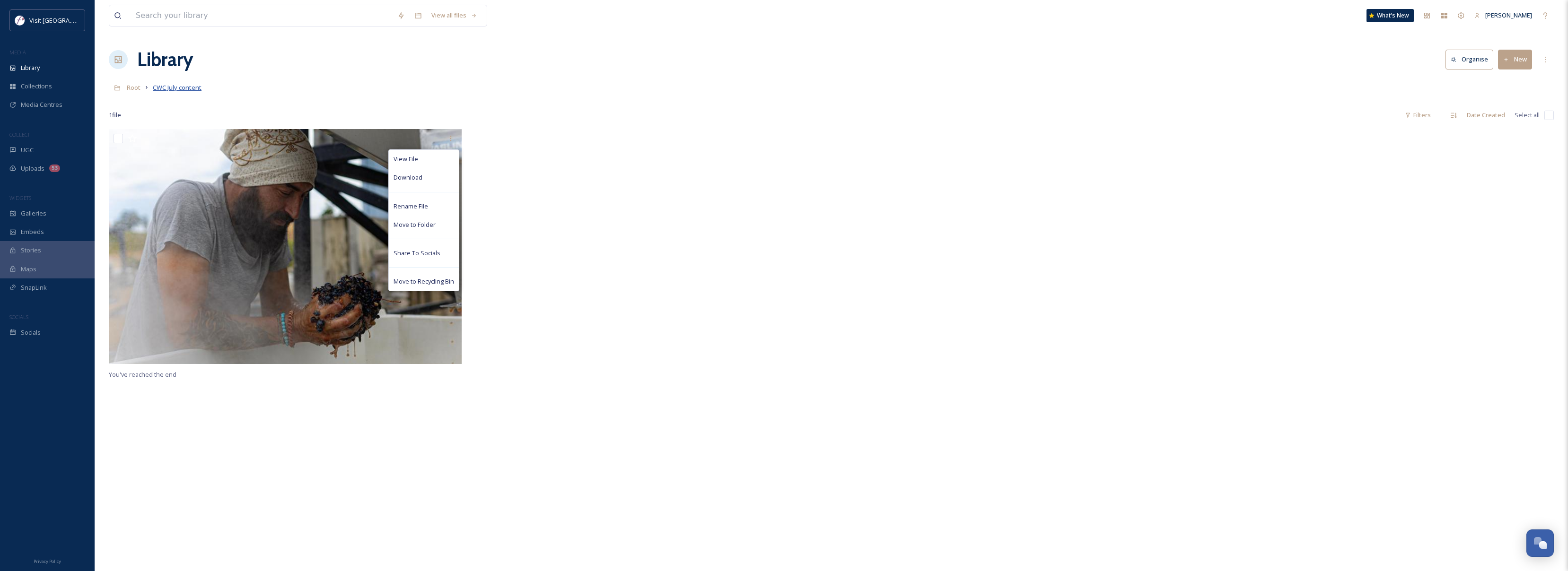
click at [155, 87] on span "CWC July content" at bounding box center [177, 88] width 49 height 9
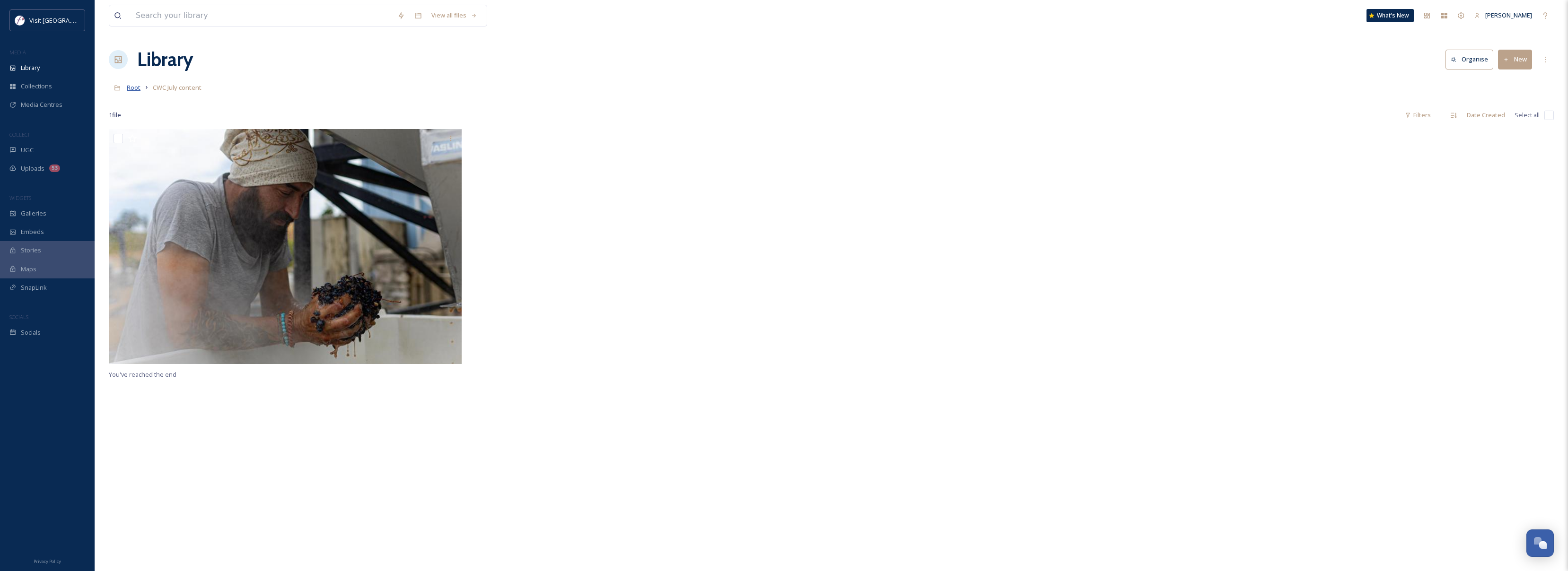
click at [131, 90] on span "Root" at bounding box center [134, 88] width 14 height 9
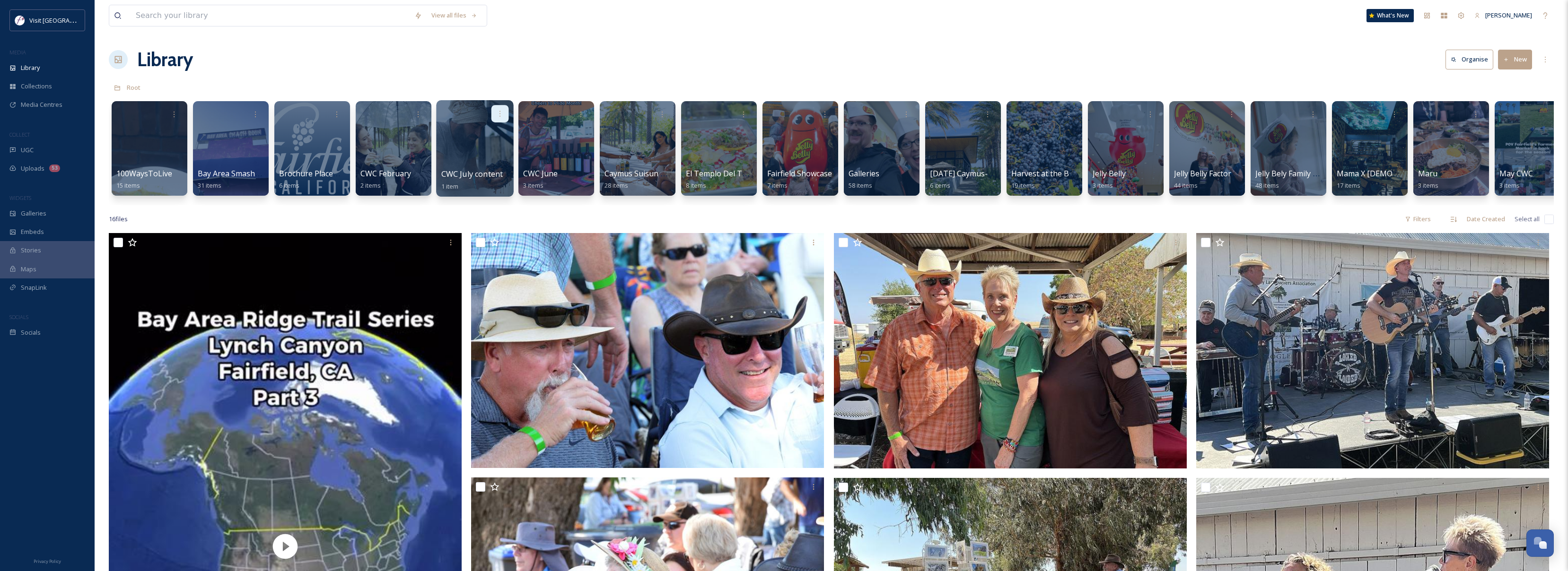
click at [501, 118] on div at bounding box center [500, 113] width 17 height 17
click at [491, 139] on div "Edit / Share" at bounding box center [481, 135] width 52 height 19
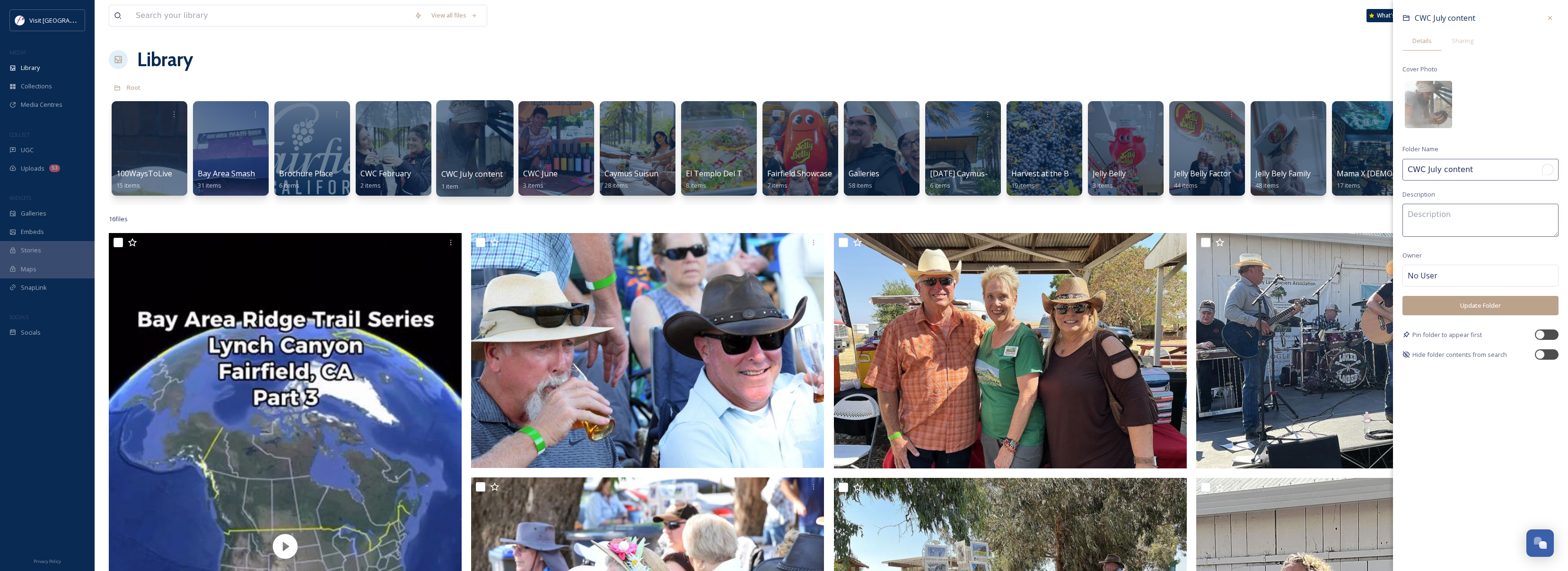
drag, startPoint x: 1468, startPoint y: 173, endPoint x: 1412, endPoint y: 165, distance: 56.6
click at [1412, 165] on input "CWC July content" at bounding box center [1480, 169] width 156 height 21
click at [1440, 170] on input "CWC July content" at bounding box center [1480, 169] width 156 height 21
click at [1470, 173] on input "CWC September content" at bounding box center [1480, 169] width 156 height 21
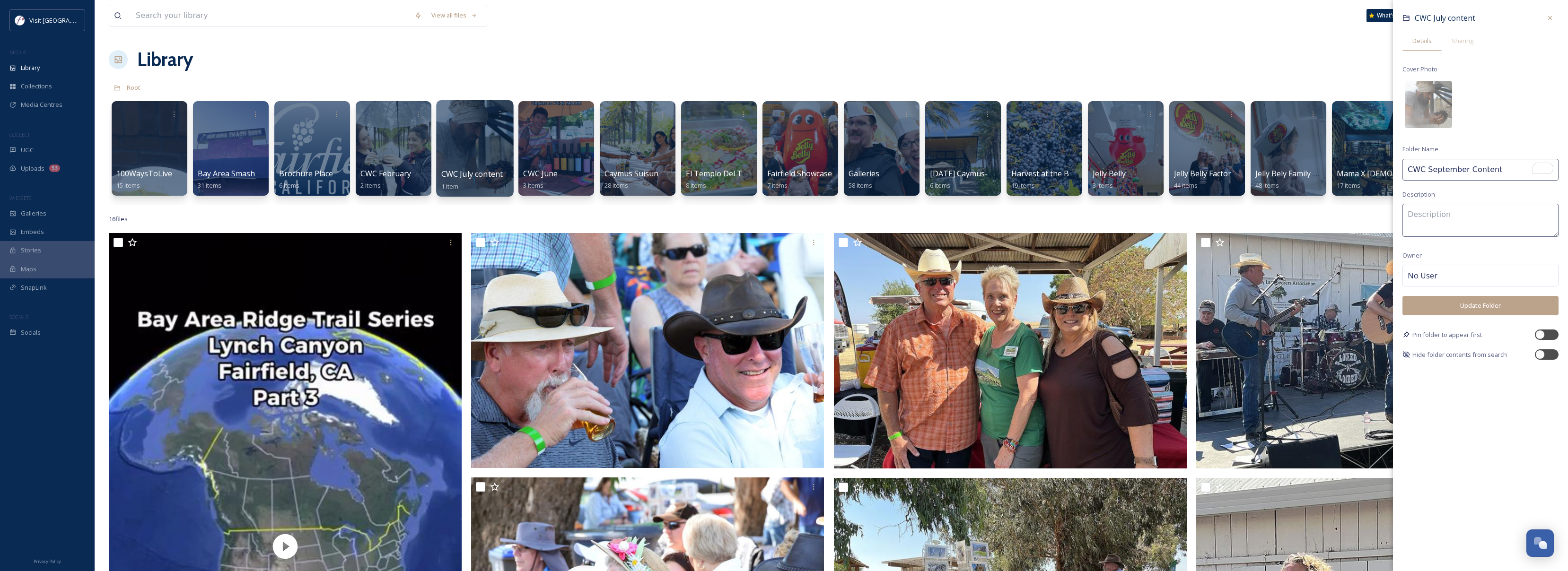
click at [1507, 165] on input "CWC September Content" at bounding box center [1480, 169] width 156 height 21
type input "CWC September Content"
click at [1482, 304] on button "Update Folder" at bounding box center [1480, 306] width 156 height 20
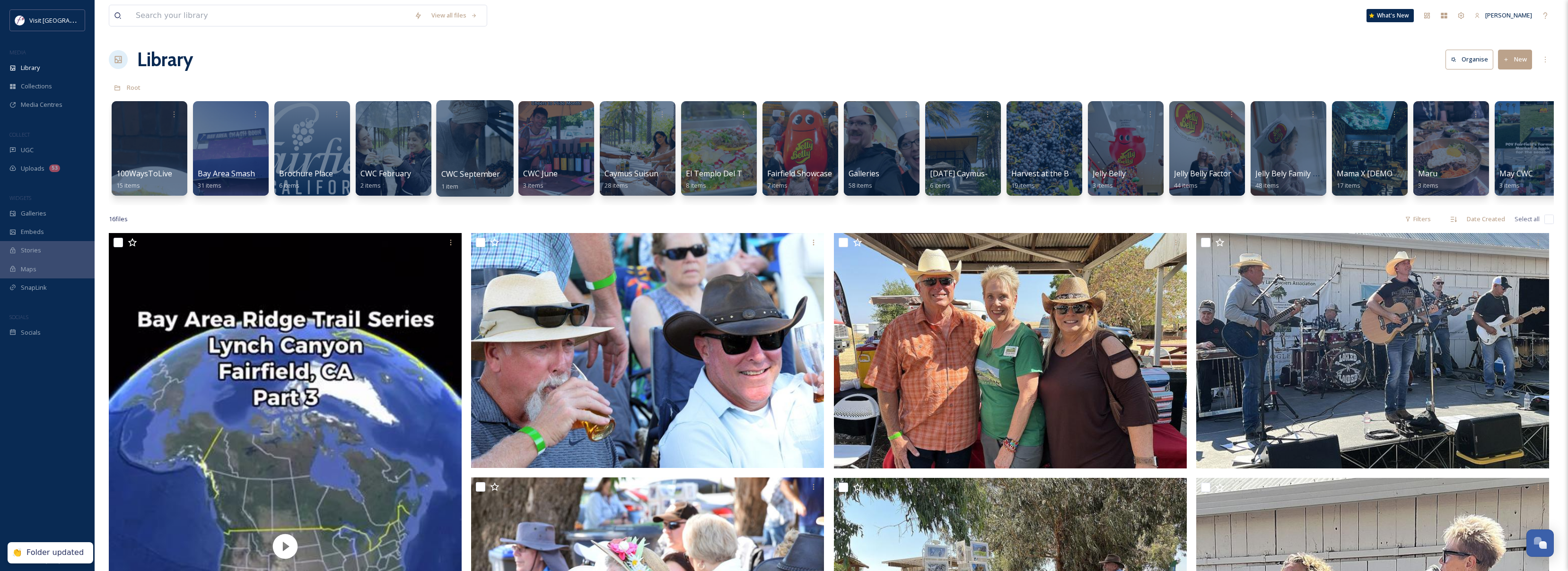
click at [458, 147] on div at bounding box center [475, 149] width 77 height 96
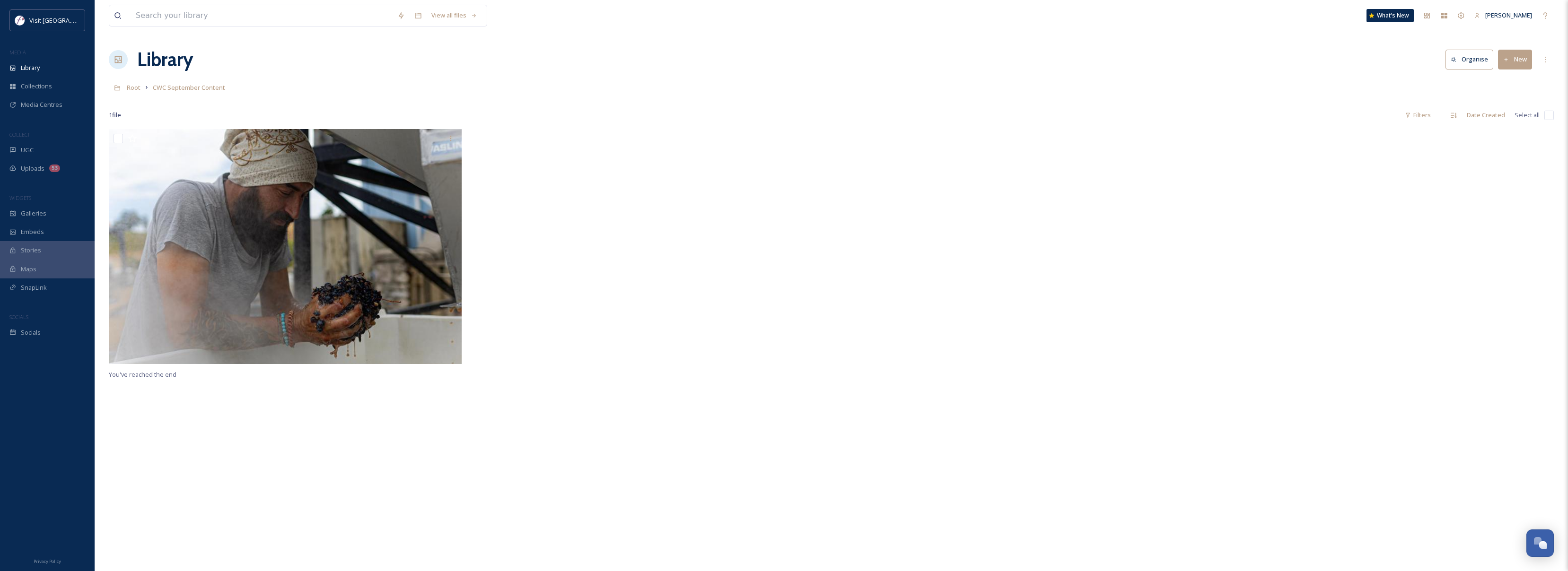
click at [1519, 63] on button "New" at bounding box center [1515, 59] width 34 height 20
click at [1516, 75] on div "File Upload" at bounding box center [1504, 81] width 53 height 18
click at [1493, 66] on span "Drop files here or click to select." at bounding box center [1480, 69] width 91 height 9
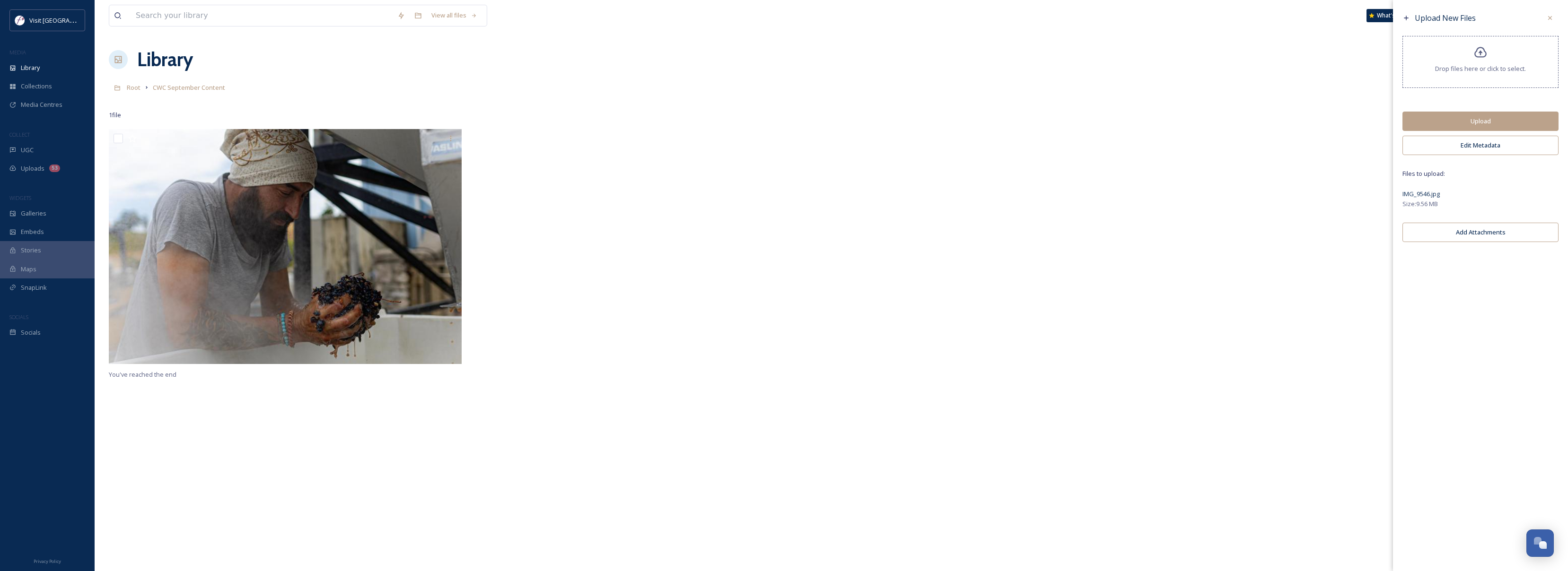
scroll to position [54, 0]
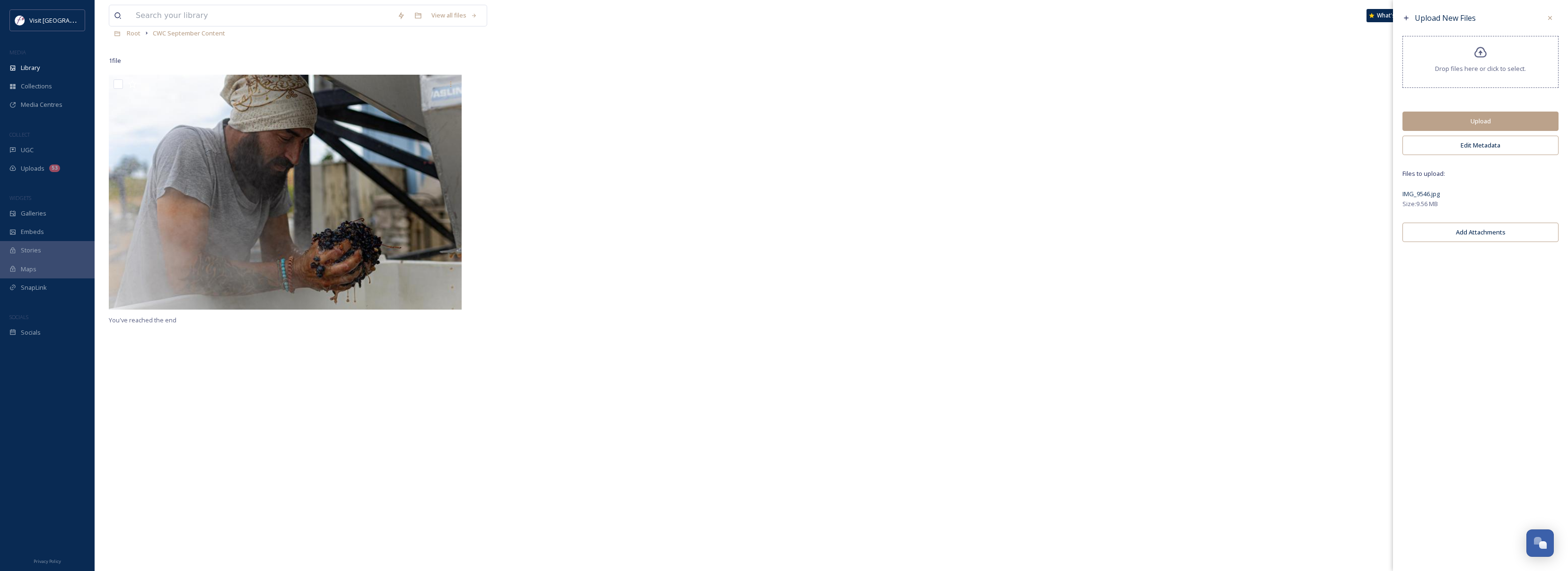
click at [1449, 122] on button "Upload" at bounding box center [1480, 121] width 156 height 20
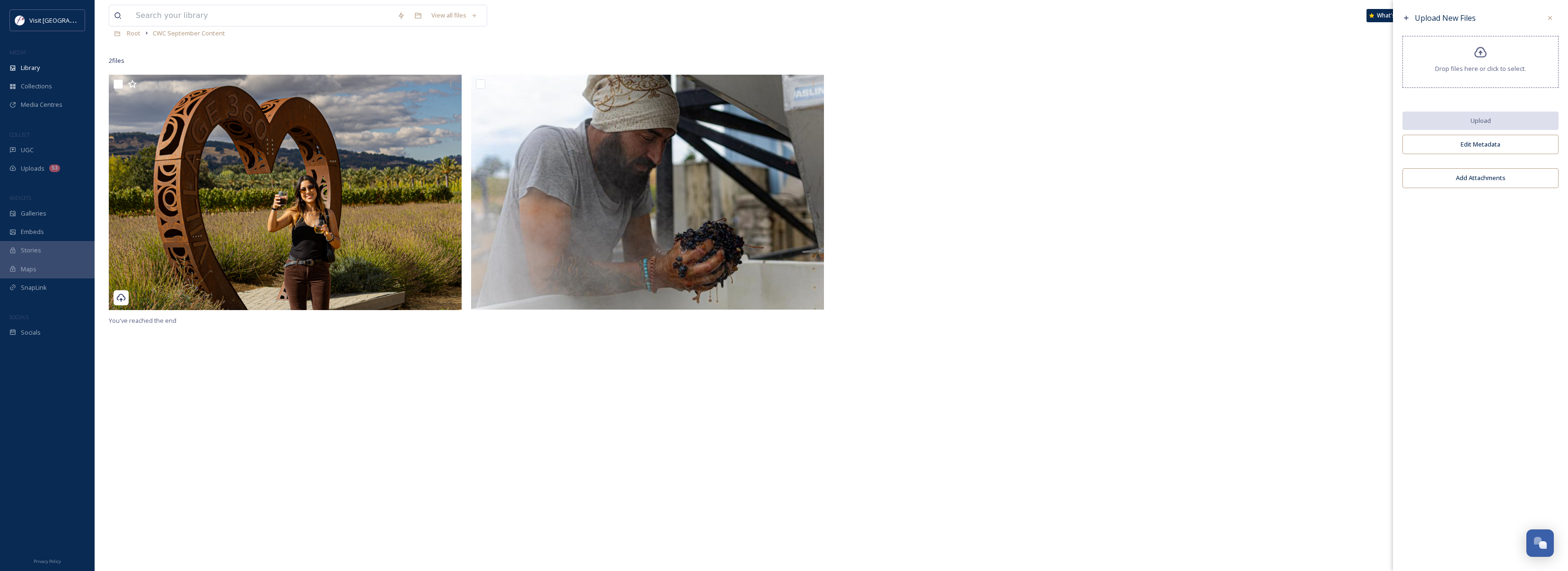
click at [1466, 53] on div "Drop files here or click to select." at bounding box center [1480, 62] width 156 height 52
click at [1480, 118] on button "Upload" at bounding box center [1480, 121] width 156 height 20
